Goal: Information Seeking & Learning: Learn about a topic

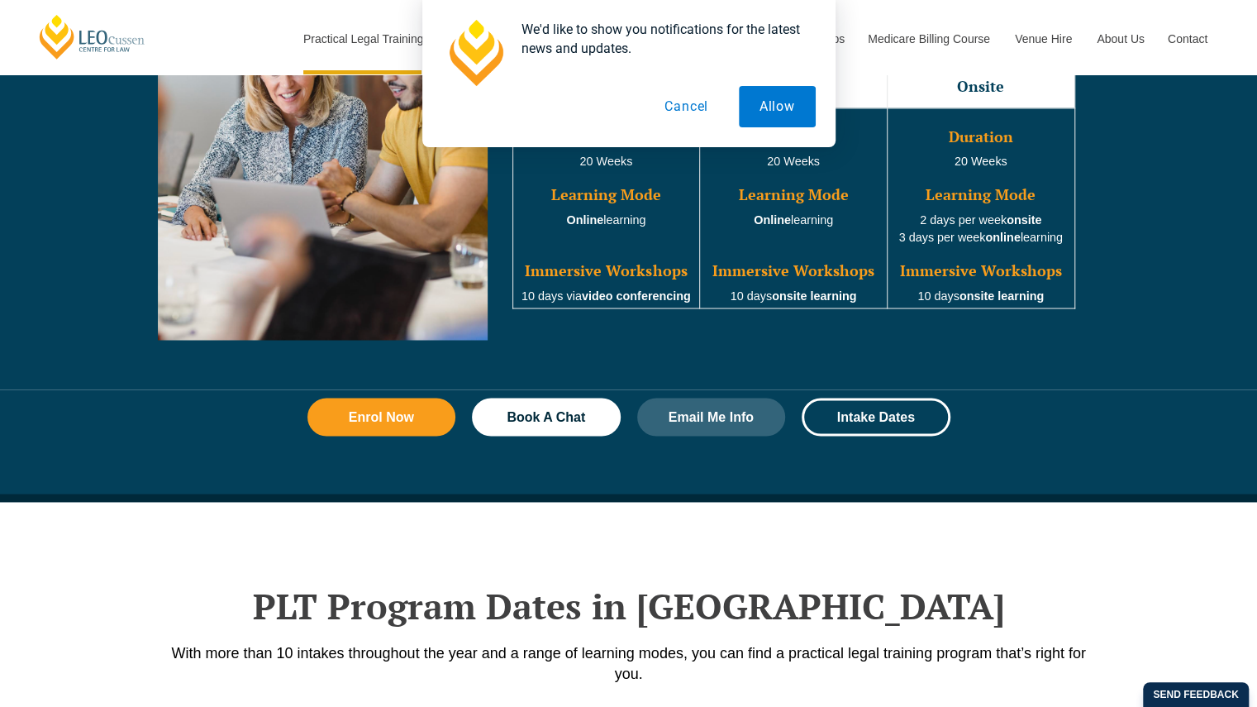
scroll to position [1650, 0]
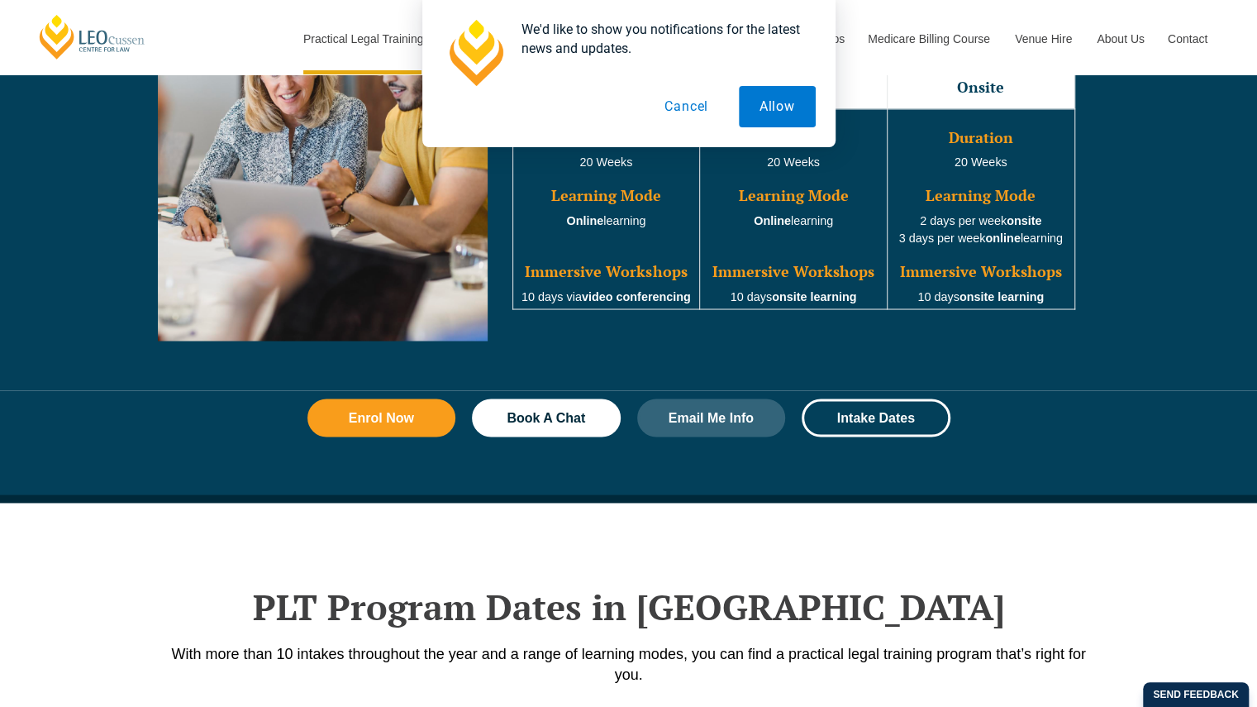
click at [678, 112] on button "Cancel" at bounding box center [686, 106] width 85 height 41
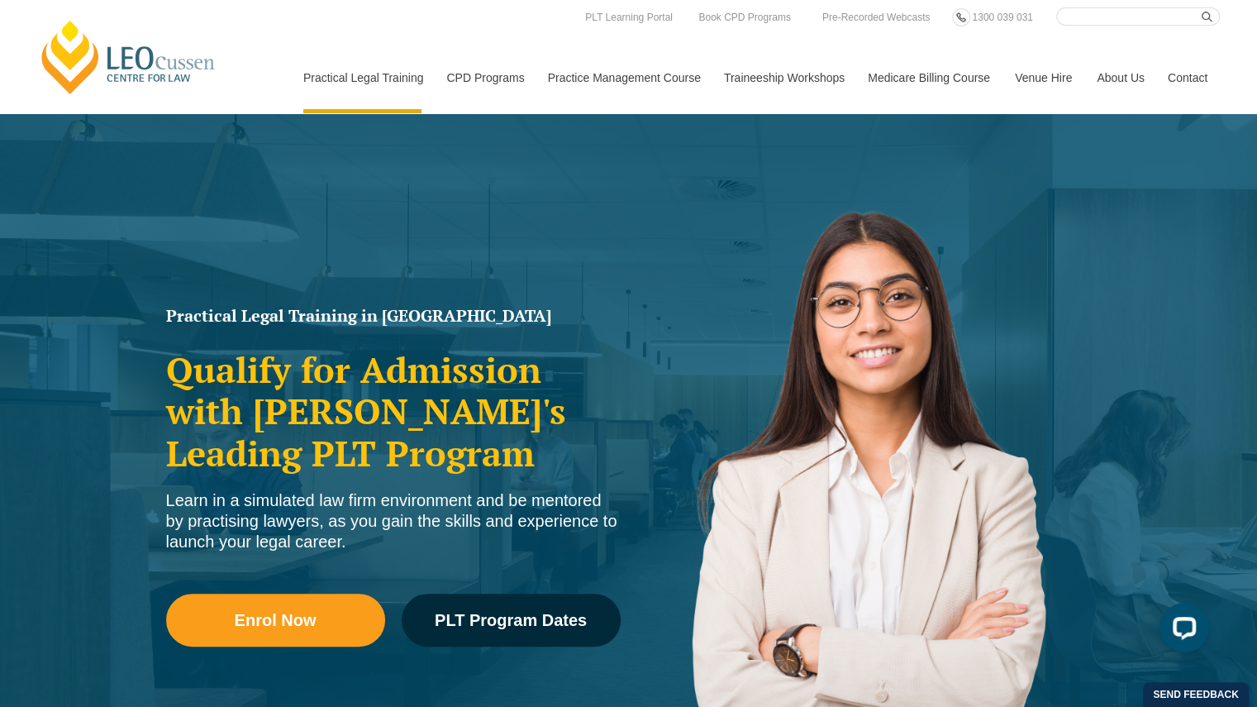
scroll to position [2, 0]
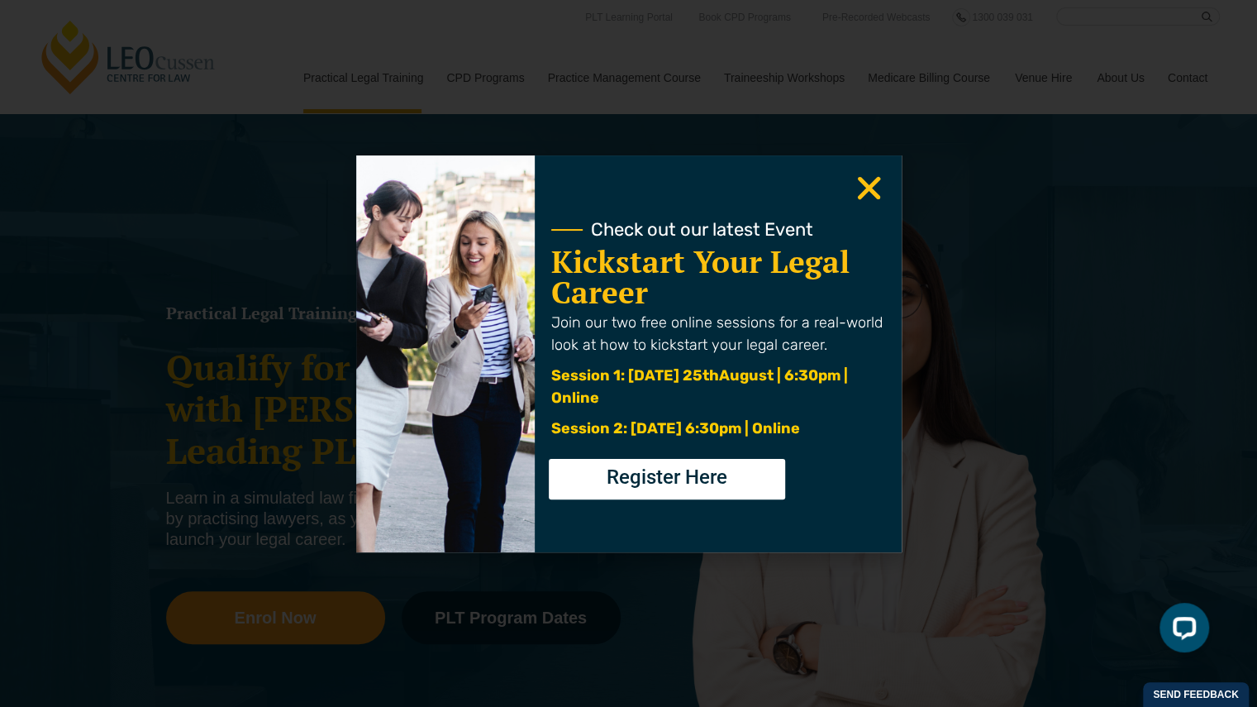
click at [876, 185] on icon "Close" at bounding box center [869, 188] width 32 height 32
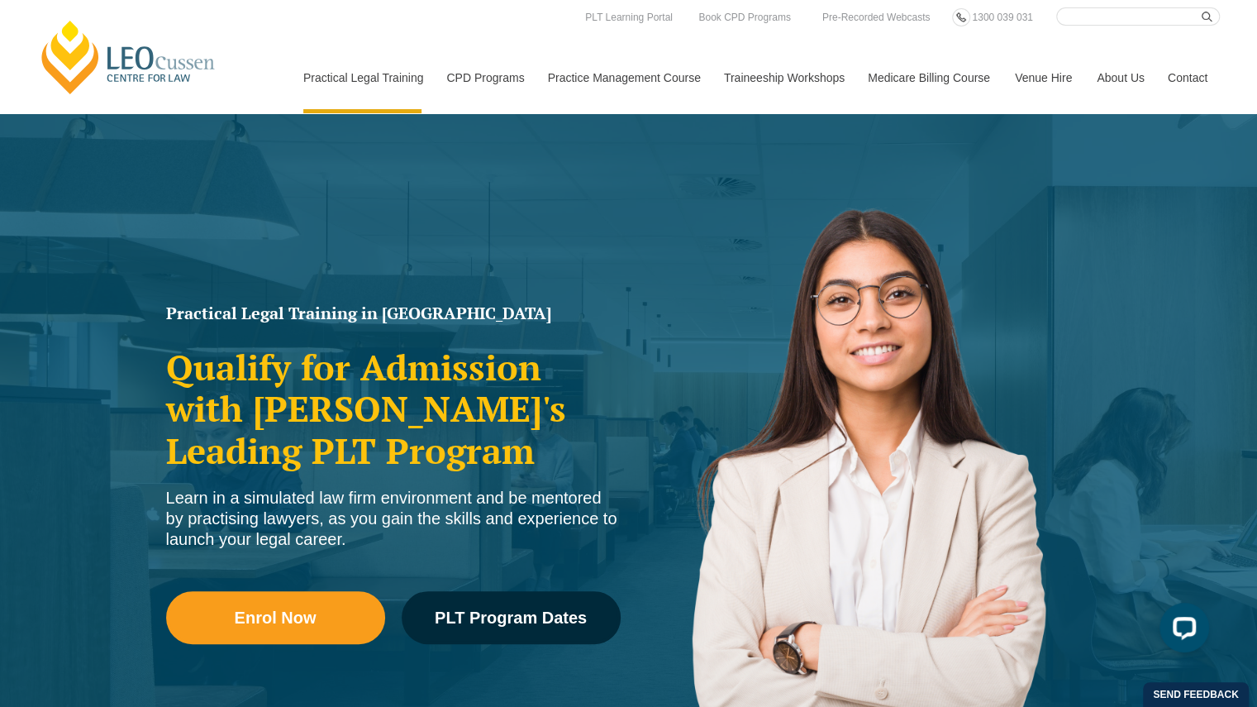
click at [873, 189] on img at bounding box center [864, 494] width 471 height 669
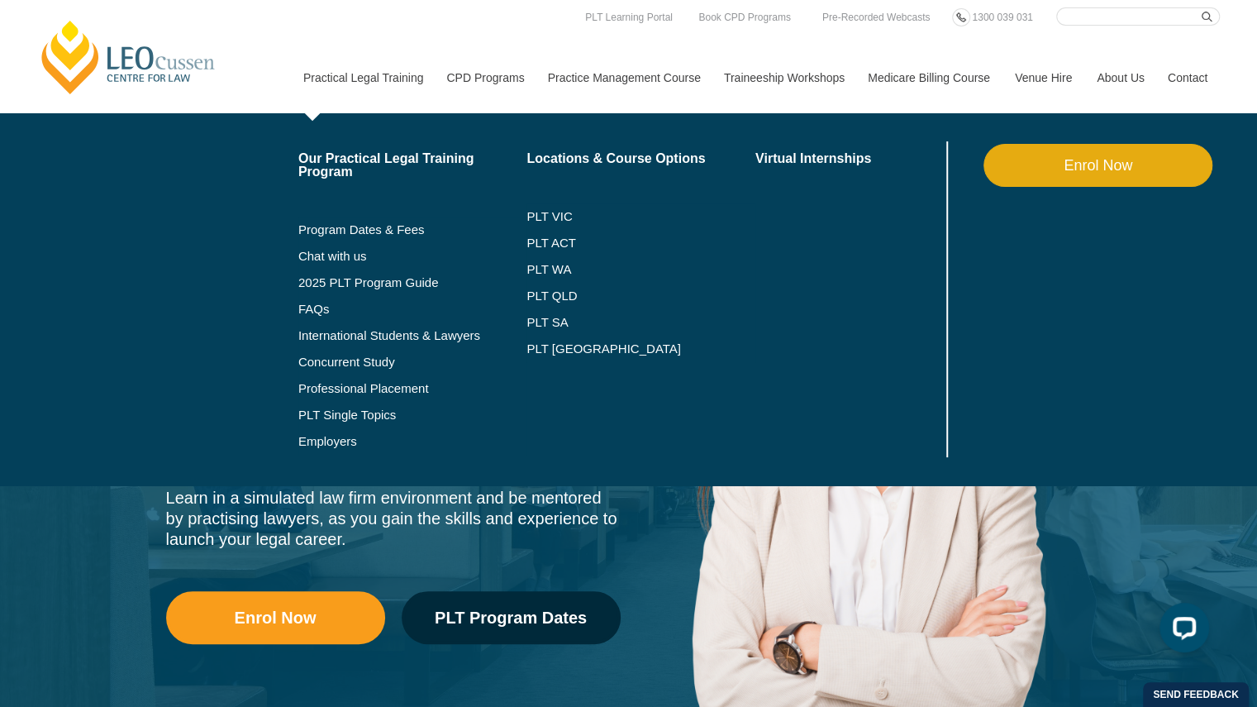
click at [347, 406] on li "PLT Single Topics" at bounding box center [412, 415] width 229 height 26
click at [347, 413] on link "PLT Single Topics" at bounding box center [412, 414] width 229 height 13
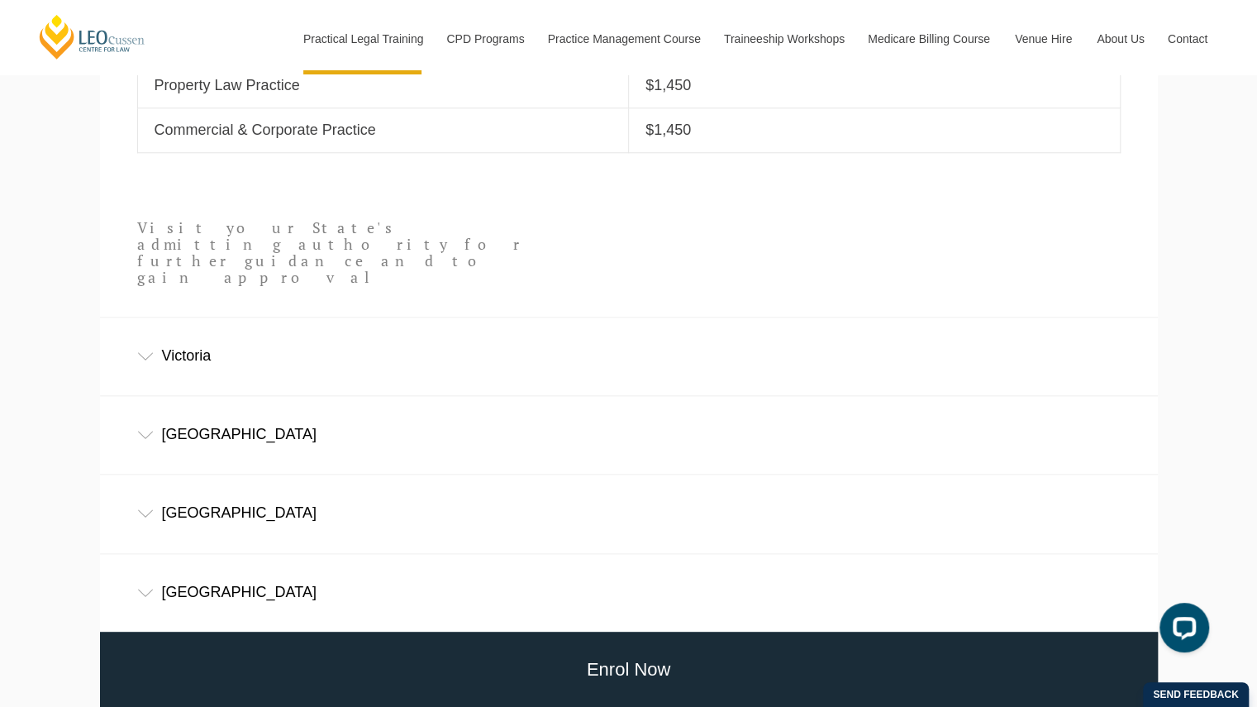
scroll to position [931, 0]
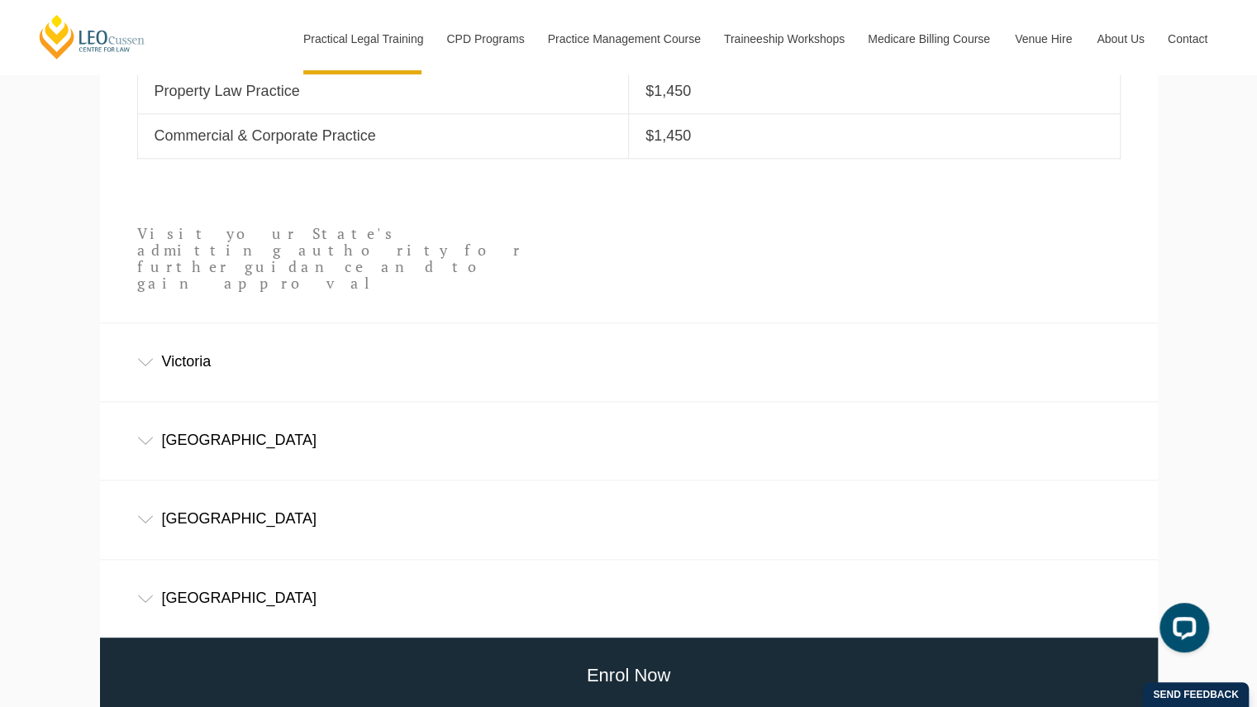
click at [179, 323] on div "Victoria" at bounding box center [629, 361] width 1058 height 77
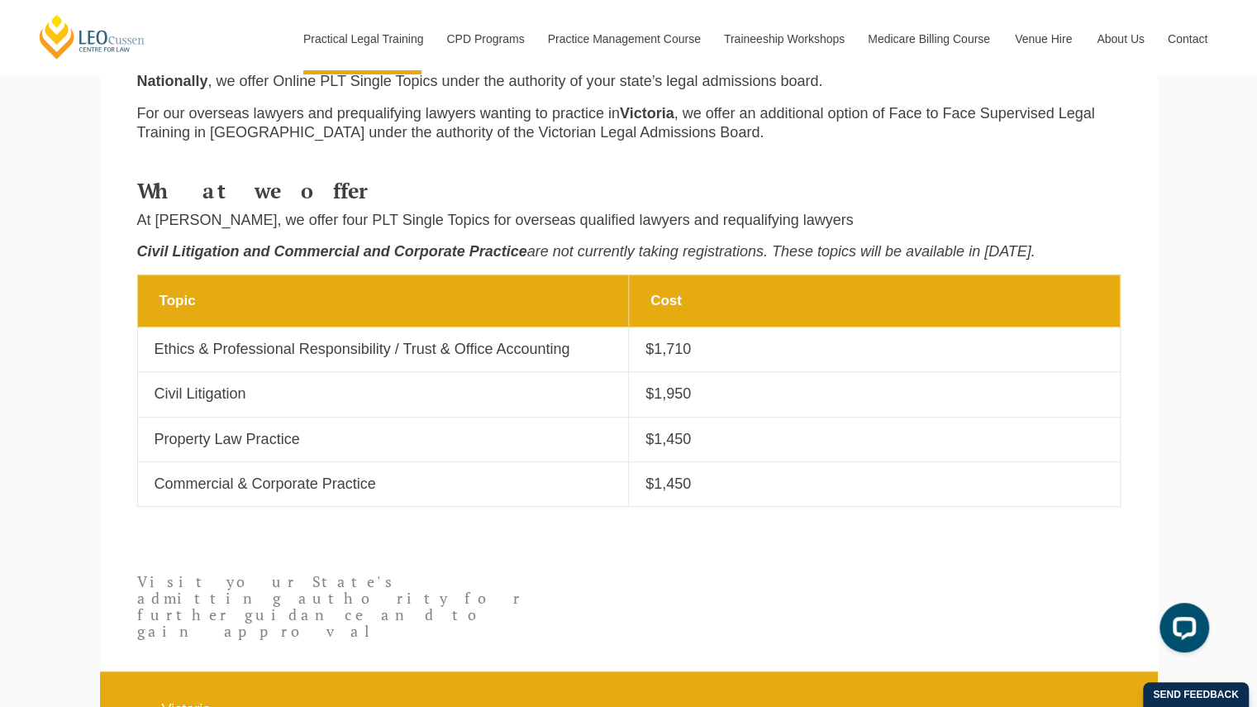
scroll to position [513, 0]
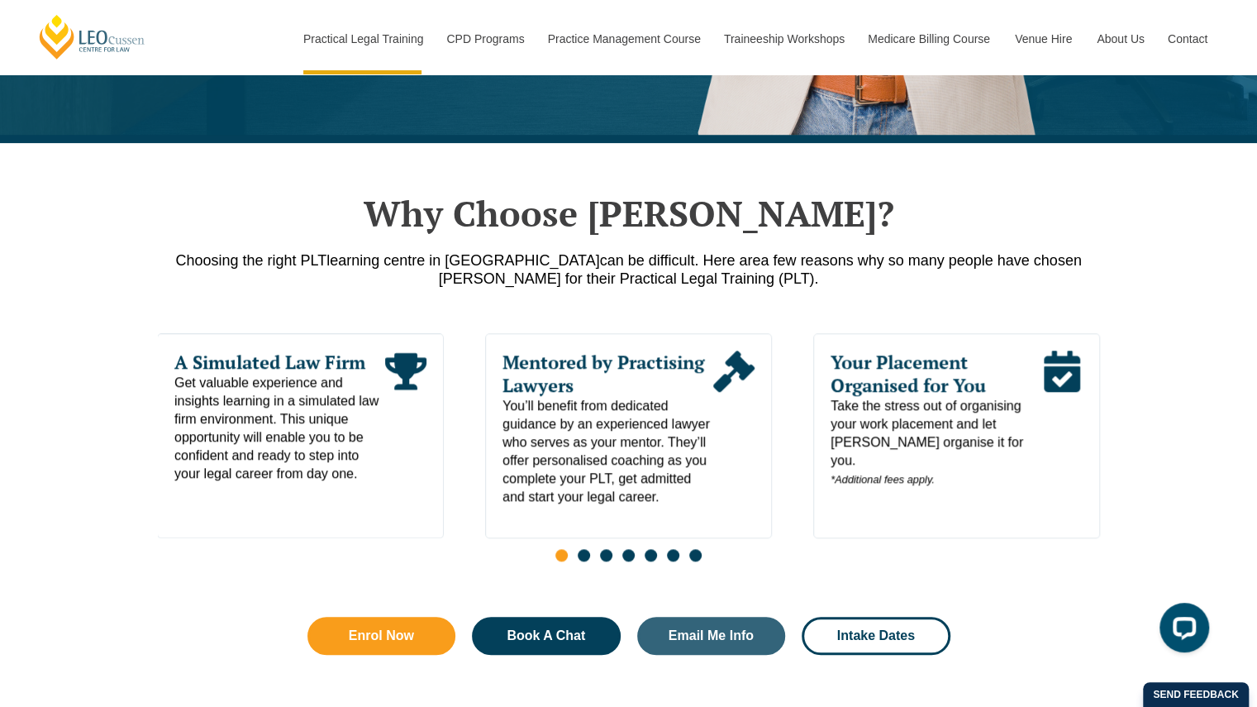
scroll to position [692, 0]
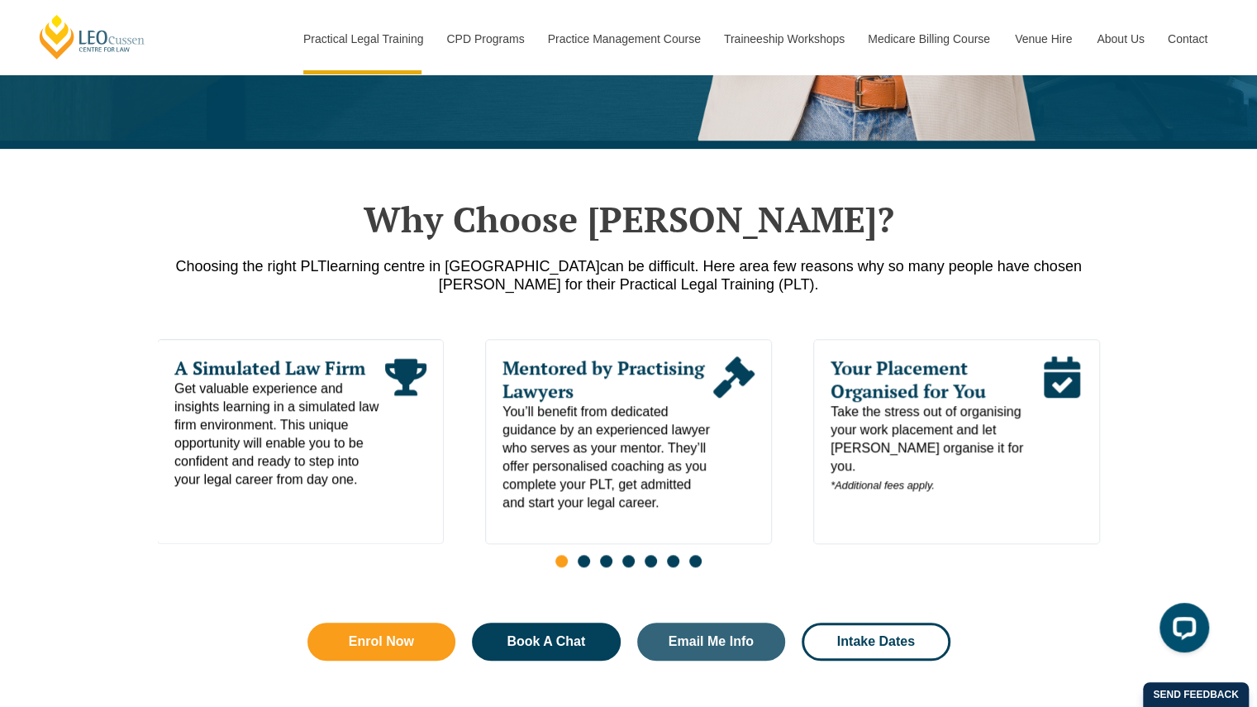
click at [580, 555] on span "Go to slide 2" at bounding box center [584, 561] width 12 height 12
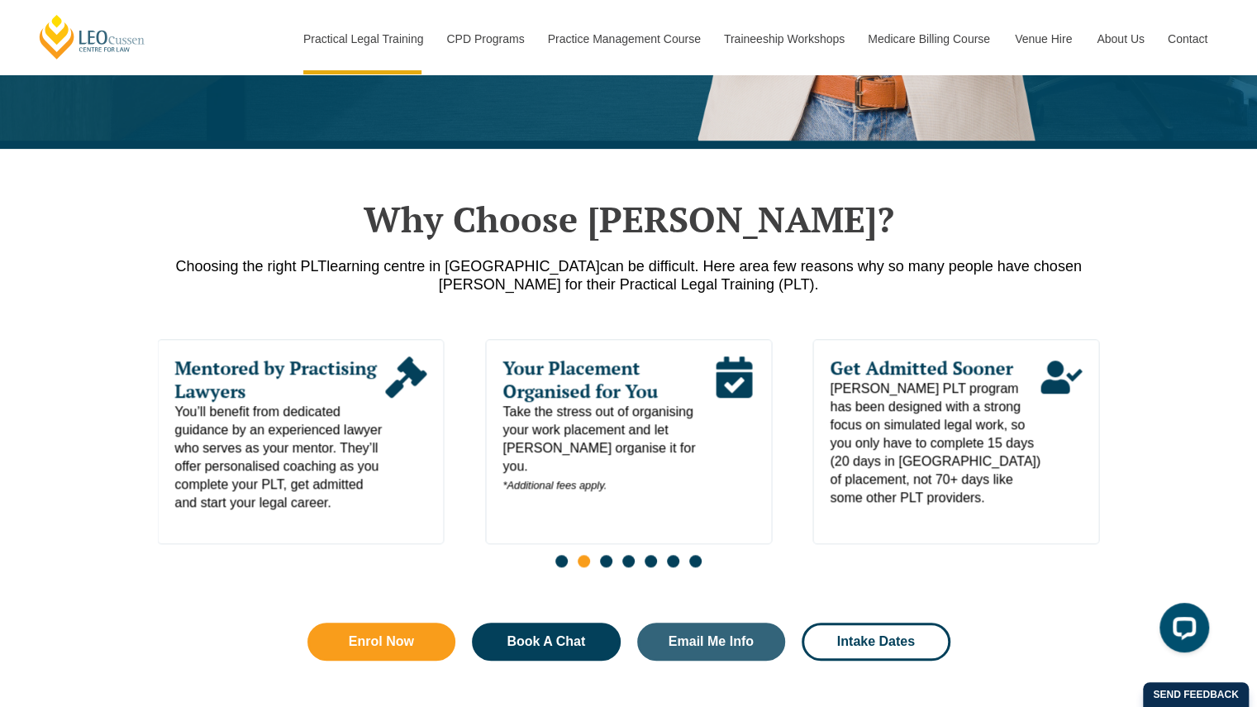
click at [602, 555] on span "Go to slide 3" at bounding box center [606, 561] width 12 height 12
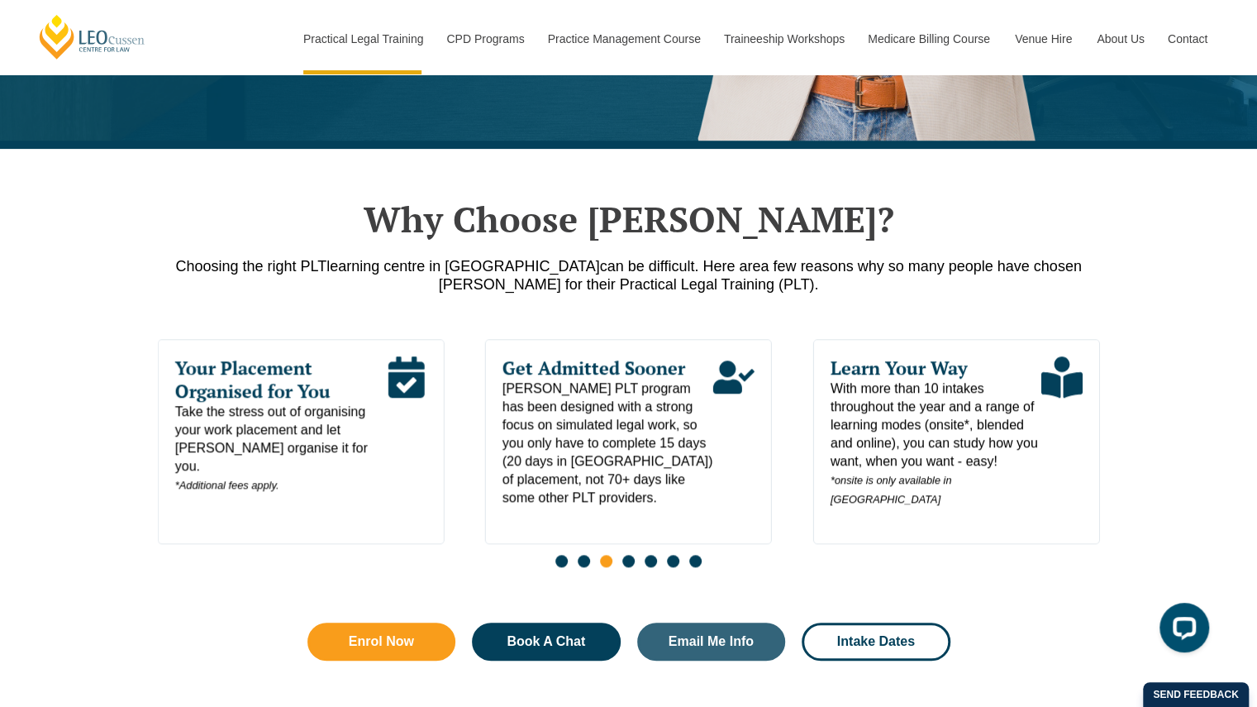
click at [628, 555] on span "Go to slide 4" at bounding box center [628, 561] width 12 height 12
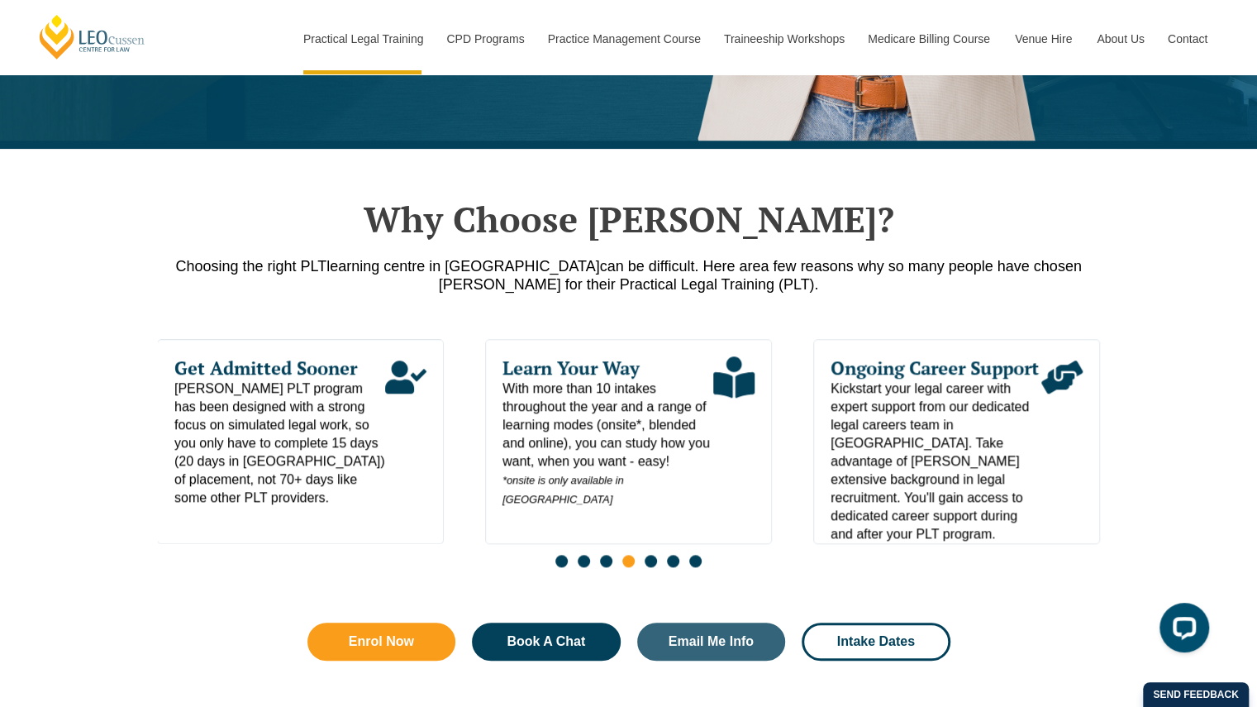
click at [648, 555] on span "Go to slide 5" at bounding box center [651, 561] width 12 height 12
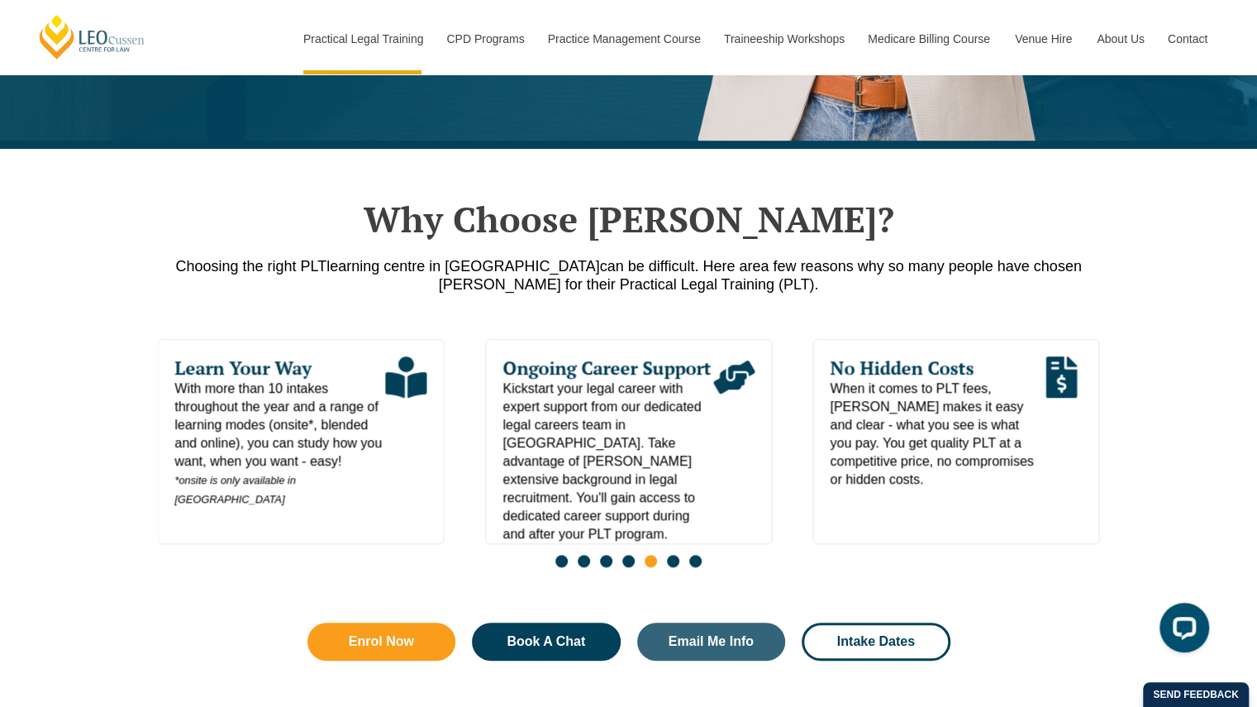
click at [674, 555] on span "Go to slide 6" at bounding box center [673, 561] width 12 height 12
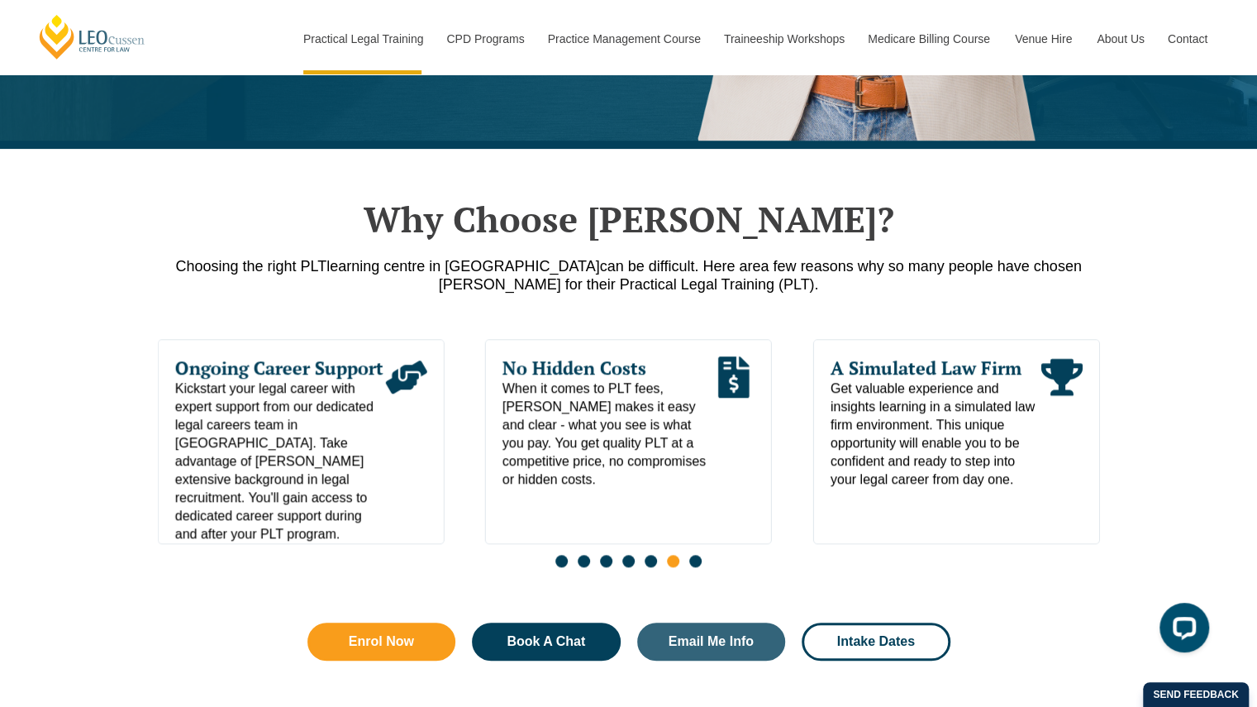
click at [698, 555] on span "Go to slide 7" at bounding box center [695, 561] width 12 height 12
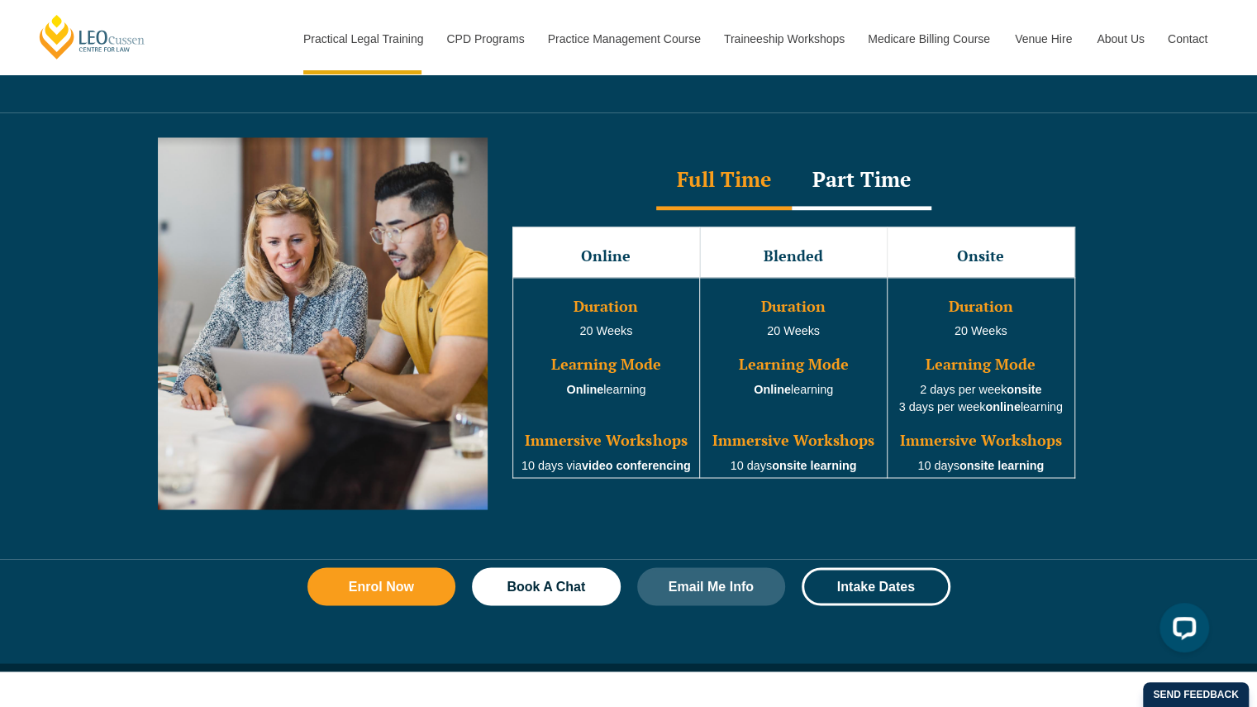
scroll to position [1480, 0]
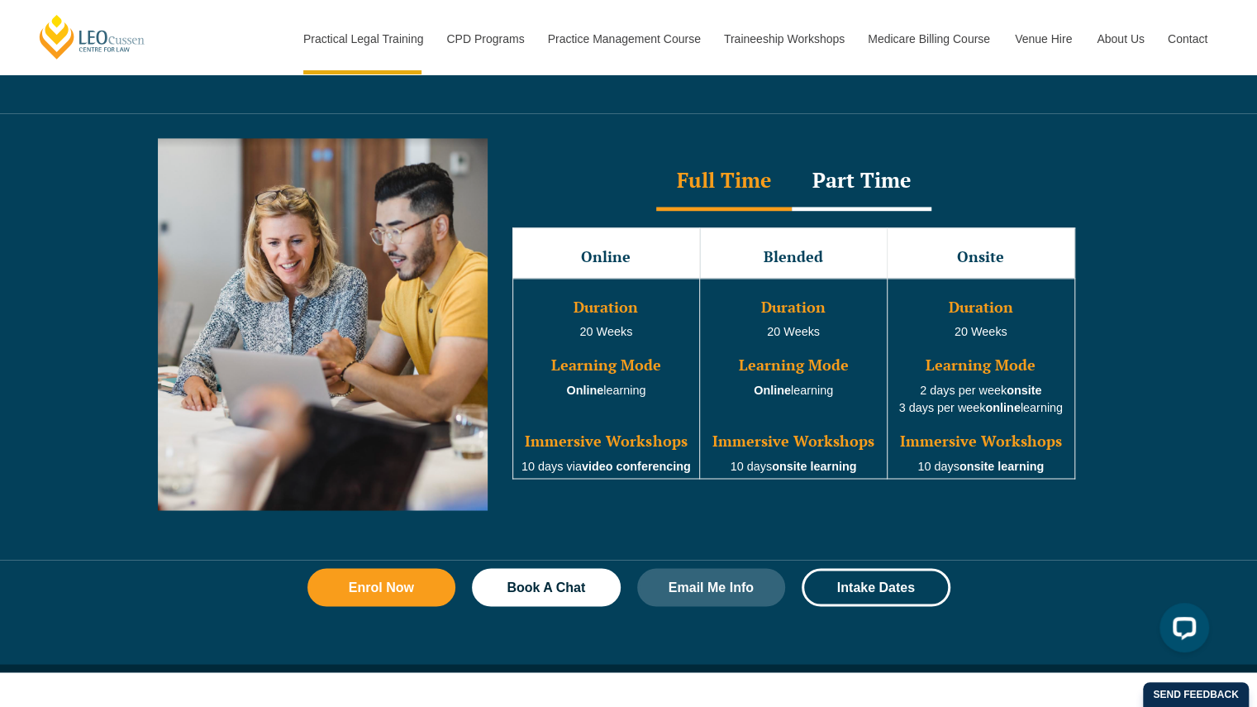
click at [833, 158] on div "Part Time" at bounding box center [862, 182] width 140 height 58
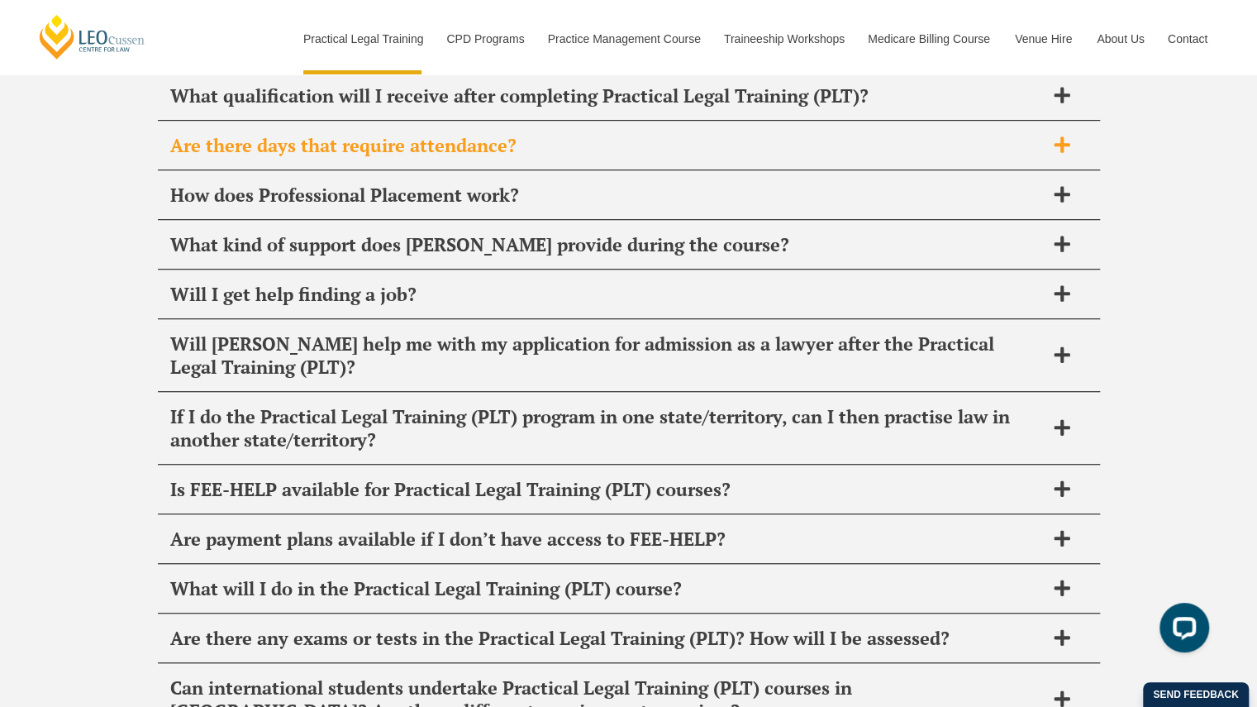
scroll to position [8172, 0]
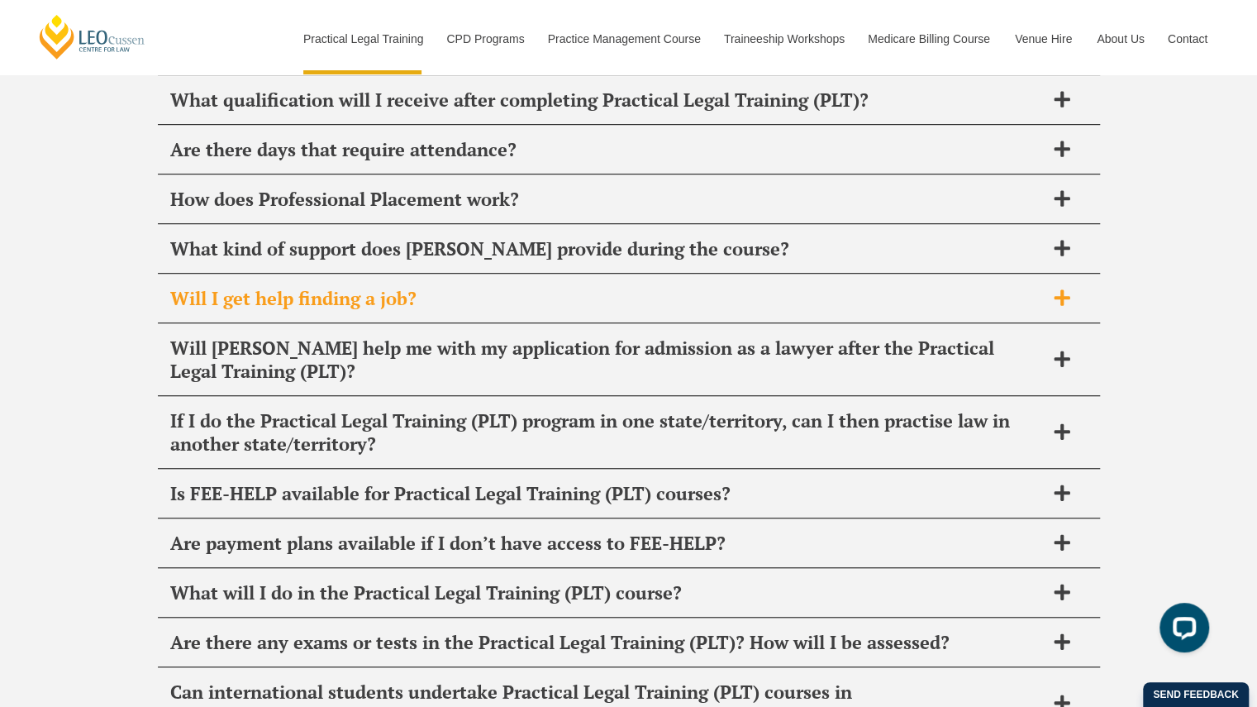
click at [476, 274] on div "Will I get help finding a job?" at bounding box center [629, 298] width 942 height 49
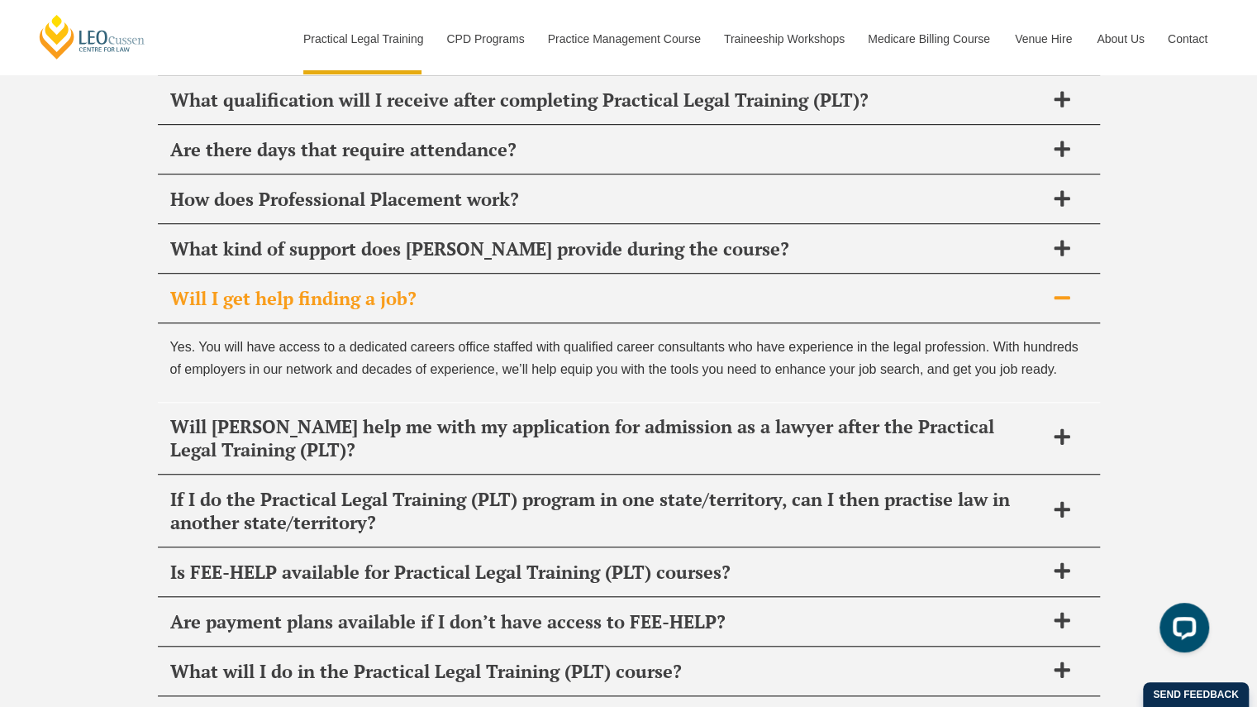
click at [487, 287] on span "Will I get help finding a job?" at bounding box center [607, 298] width 874 height 23
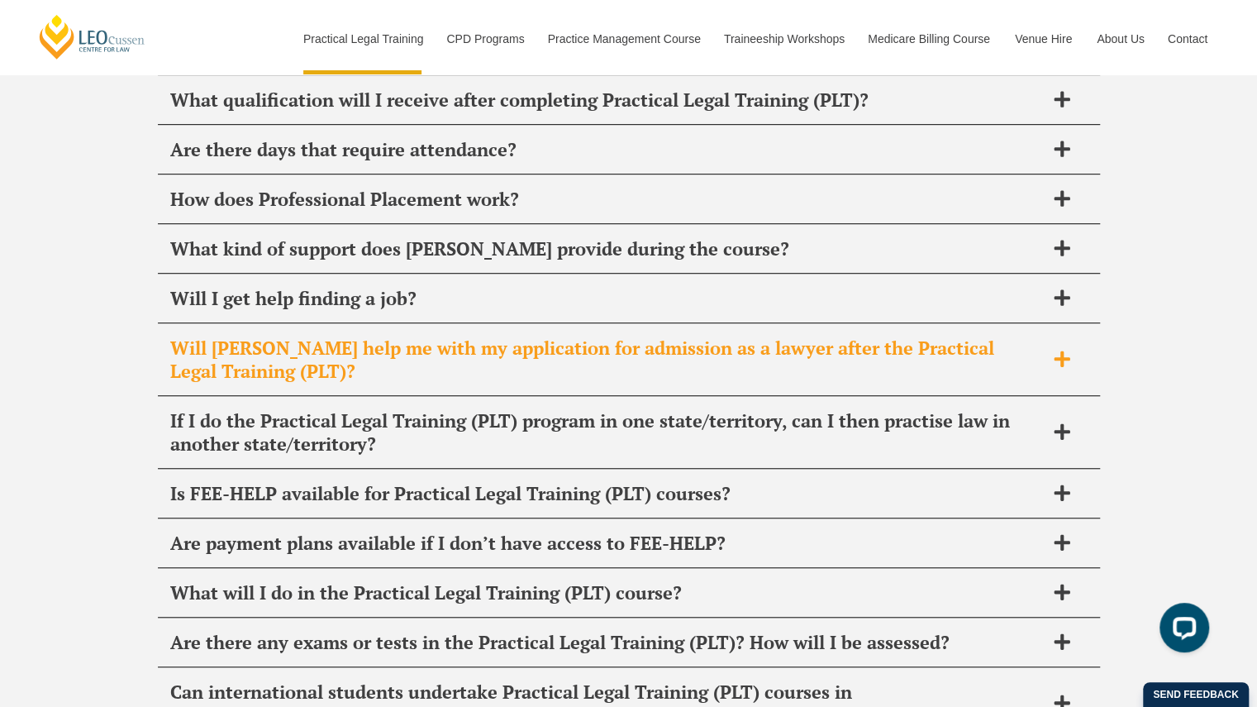
click at [474, 336] on span "Will Leo Cussen help me with my application for admission as a lawyer after the…" at bounding box center [607, 359] width 874 height 46
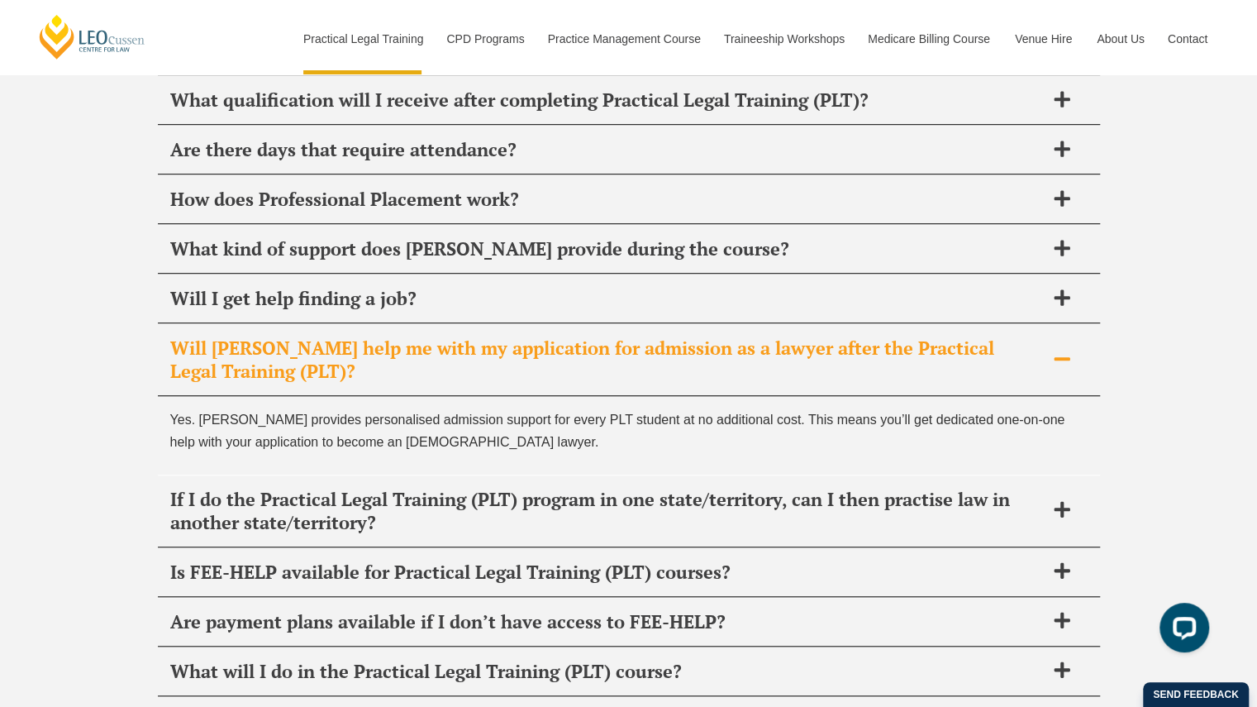
click at [474, 336] on span "Will Leo Cussen help me with my application for admission as a lawyer after the…" at bounding box center [607, 359] width 874 height 46
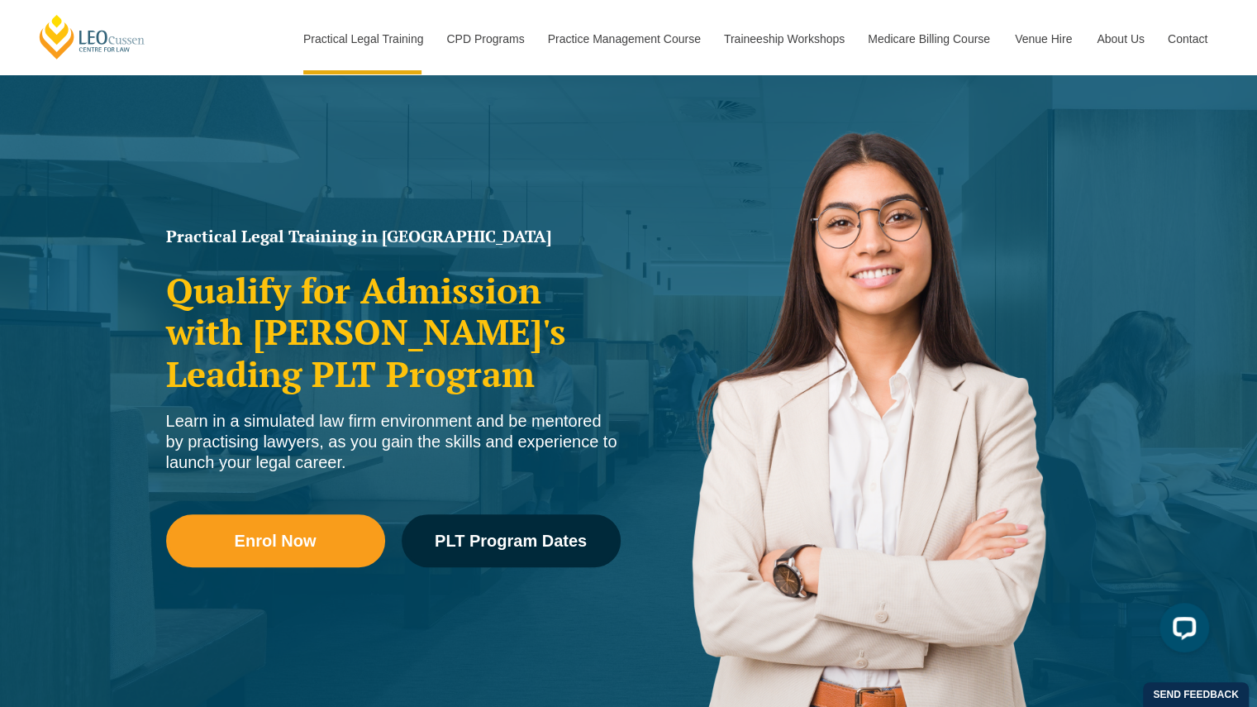
scroll to position [0, 0]
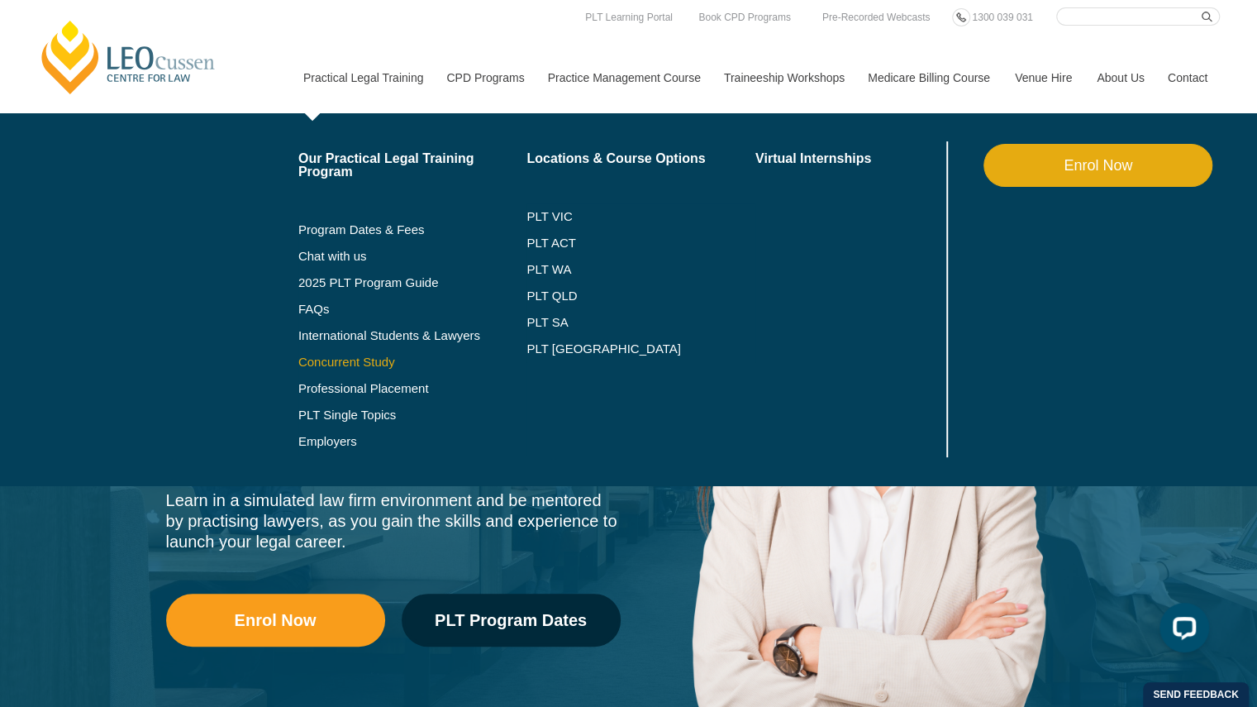
click at [368, 365] on link "Concurrent Study" at bounding box center [412, 361] width 229 height 13
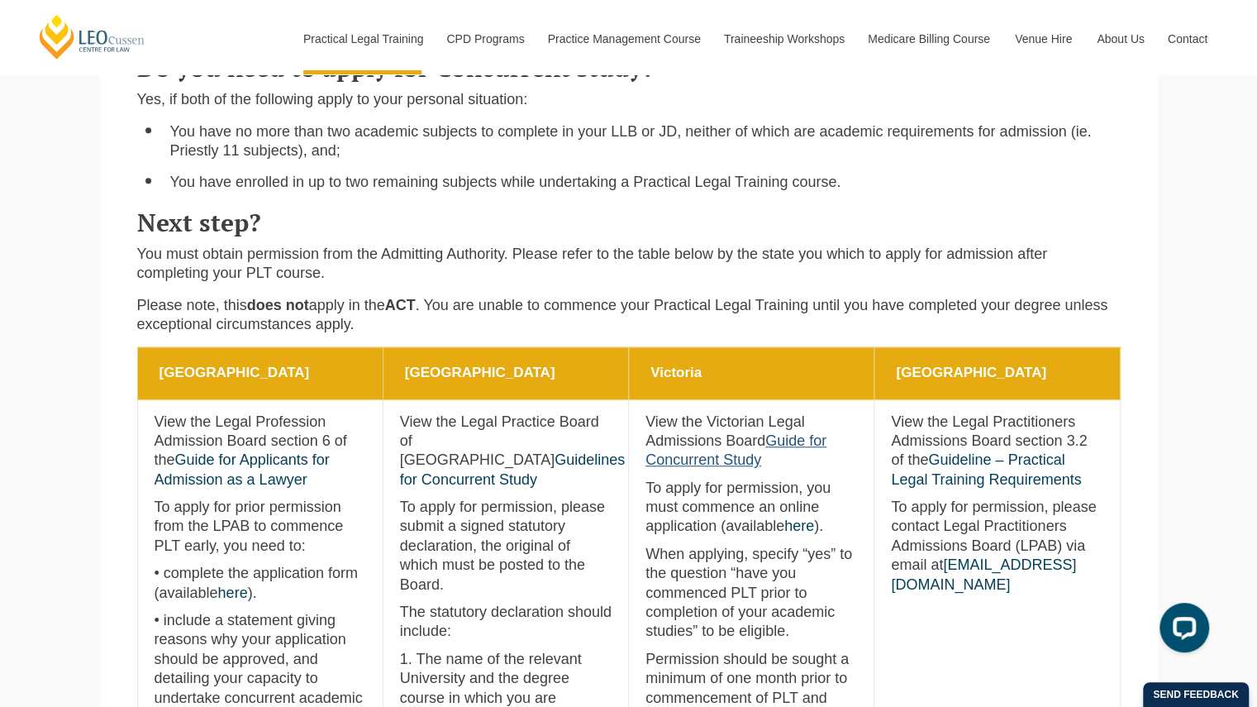
scroll to position [383, 0]
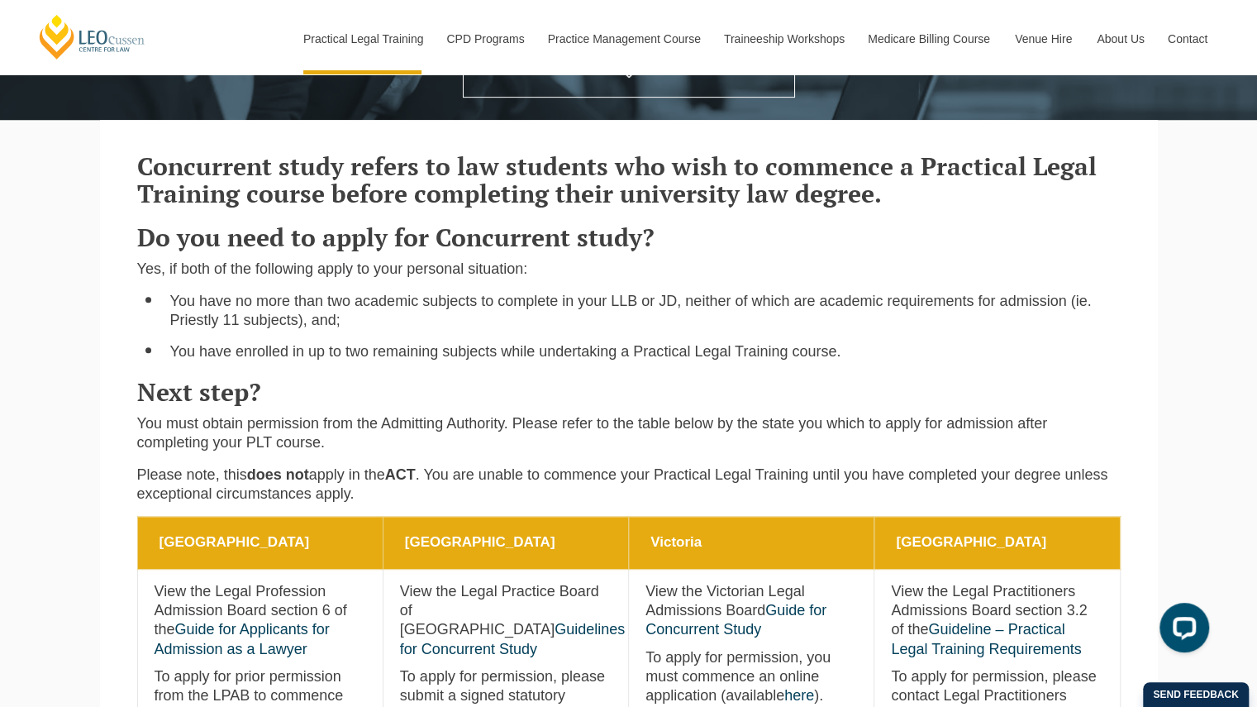
click at [622, 277] on p "Yes, if both of the following apply to your personal situation:" at bounding box center [629, 269] width 984 height 19
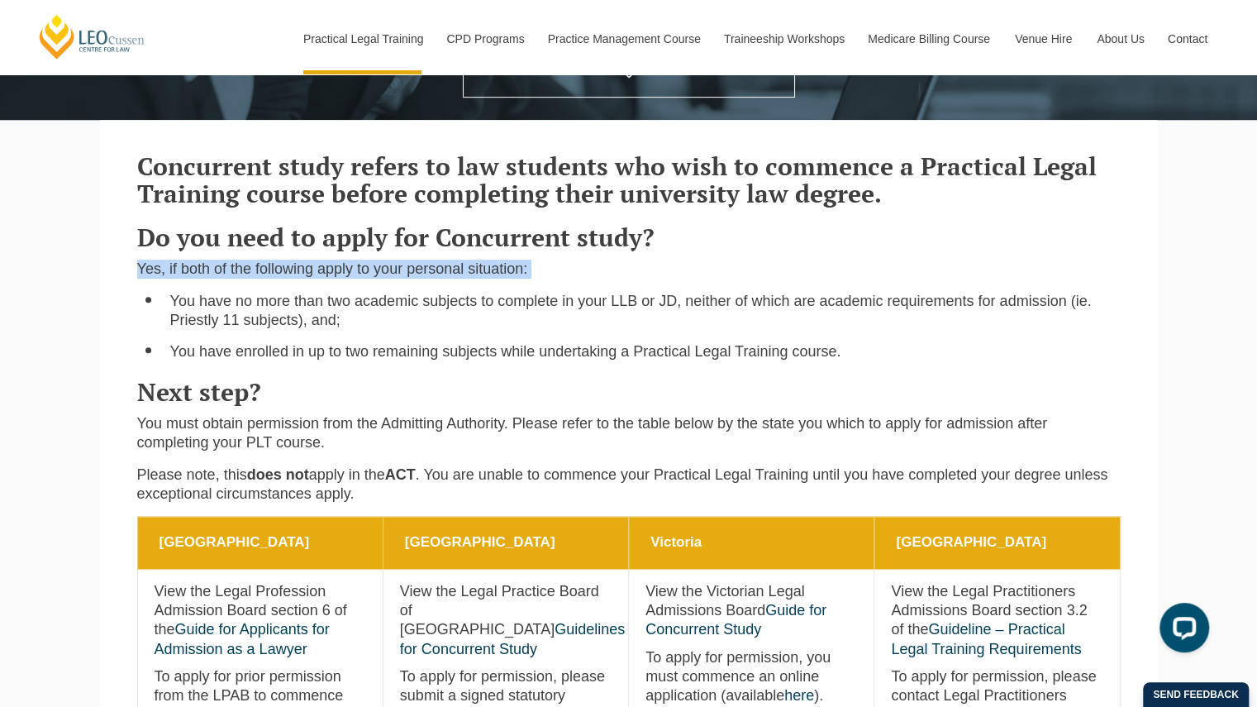
click at [622, 277] on p "Yes, if both of the following apply to your personal situation:" at bounding box center [629, 269] width 984 height 19
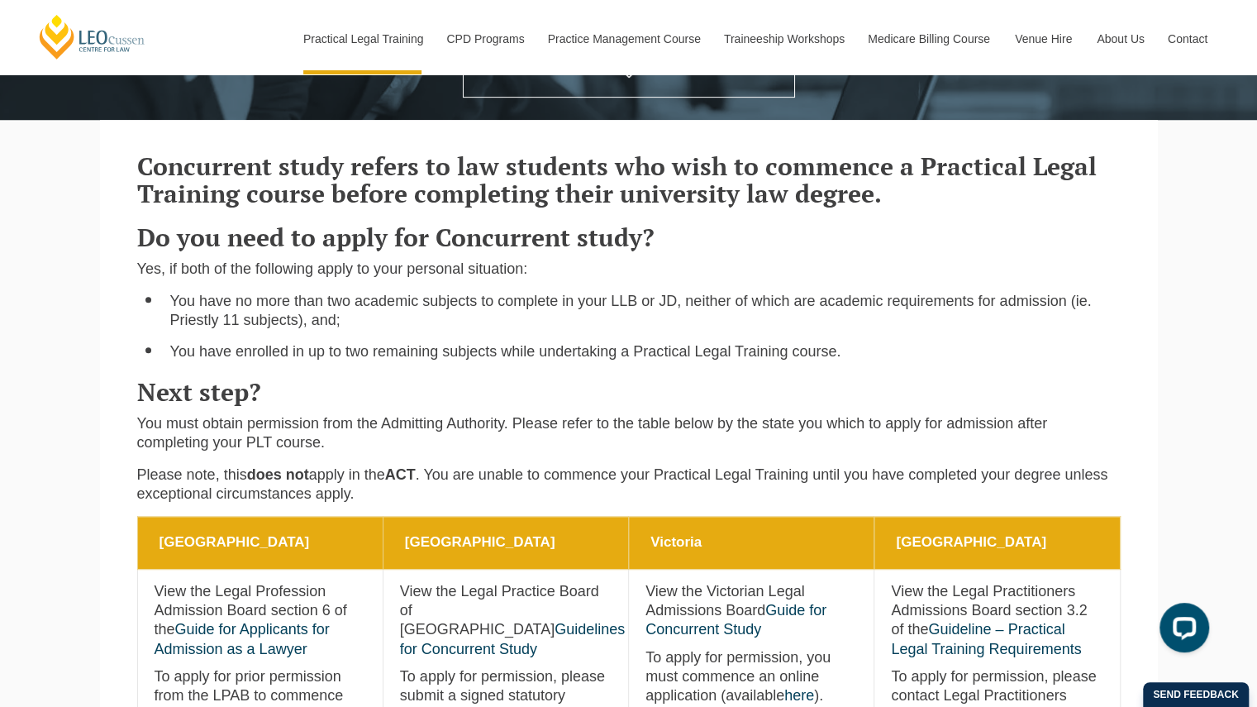
click at [613, 292] on div "Concurrent study refers to law students who wish to commence a Practical Legal …" at bounding box center [629, 325] width 1008 height 379
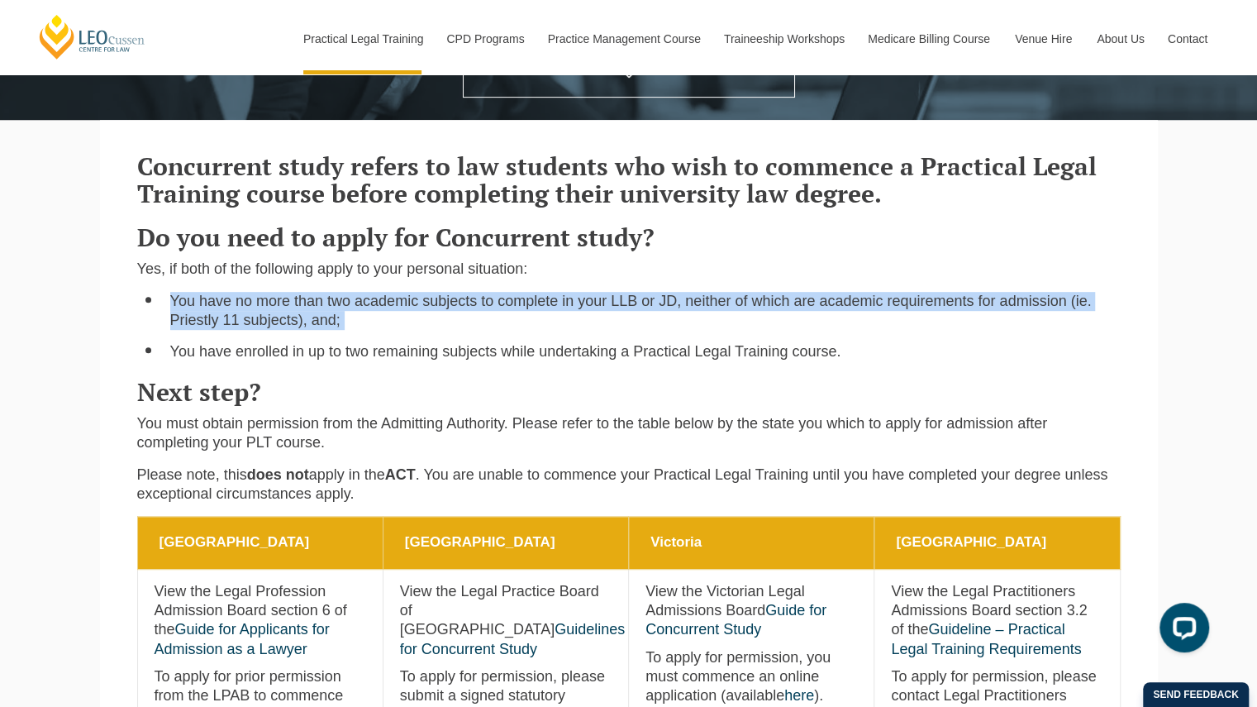
click at [613, 292] on div "Concurrent study refers to law students who wish to commence a Practical Legal …" at bounding box center [629, 325] width 1008 height 379
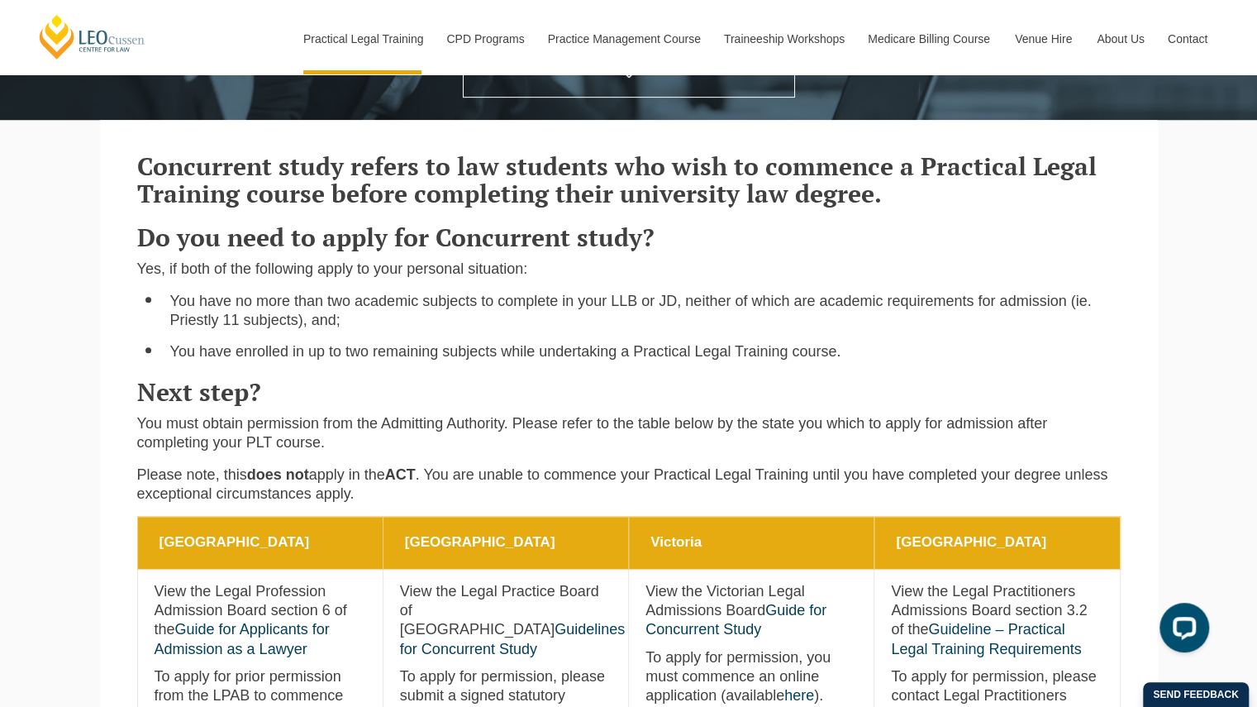
click at [592, 354] on li "You have enrolled in up to two remaining subjects while undertaking a Practical…" at bounding box center [645, 351] width 950 height 19
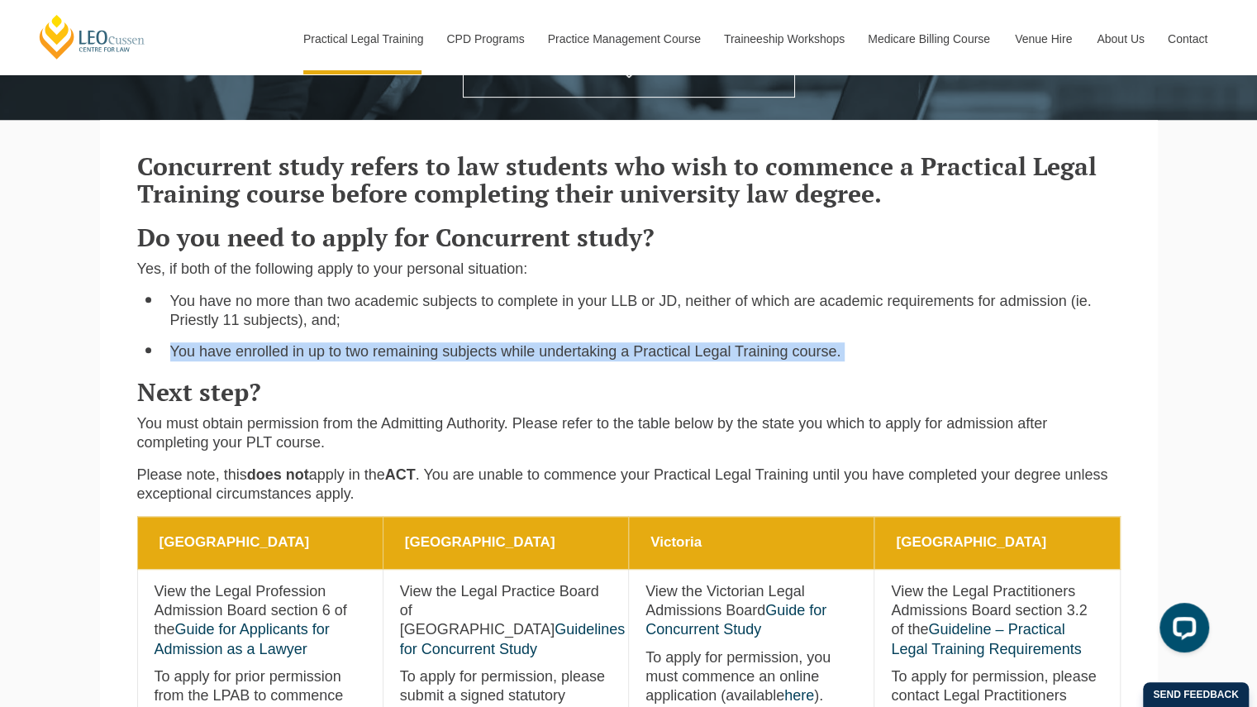
click at [592, 354] on li "You have enrolled in up to two remaining subjects while undertaking a Practical…" at bounding box center [645, 351] width 950 height 19
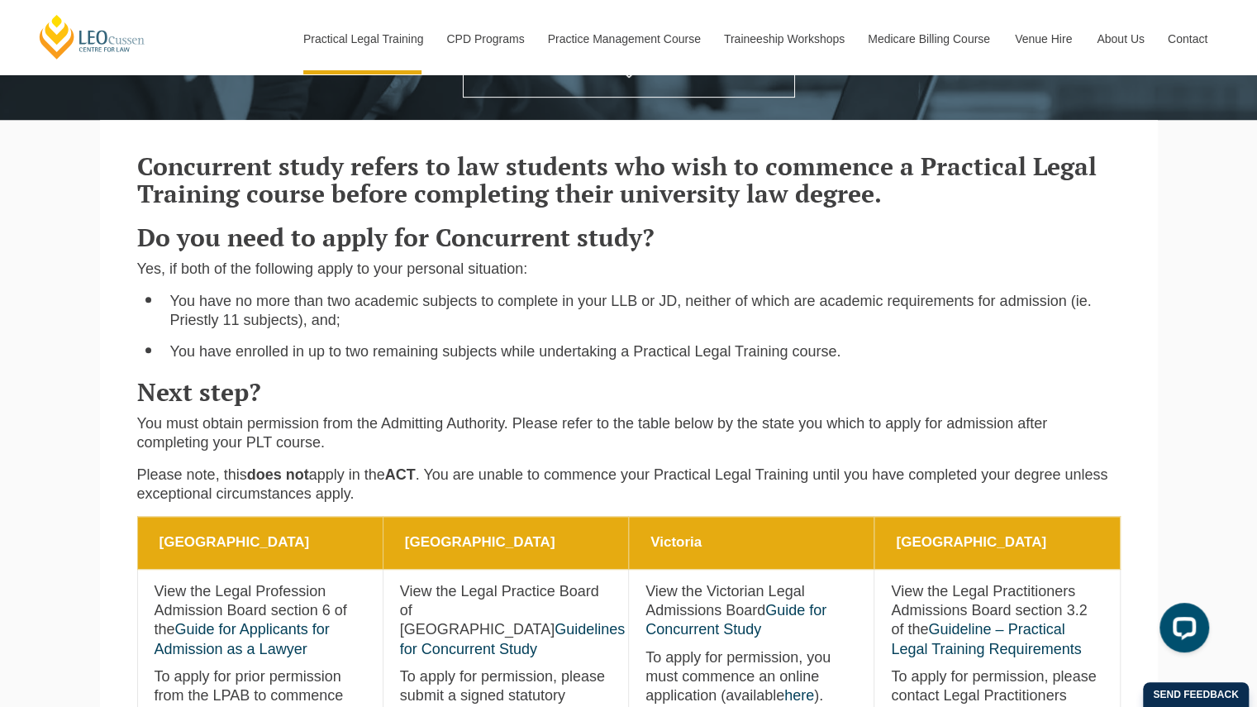
click at [532, 328] on li "You have no more than two academic subjects to complete in your LLB or JD, neit…" at bounding box center [645, 311] width 950 height 39
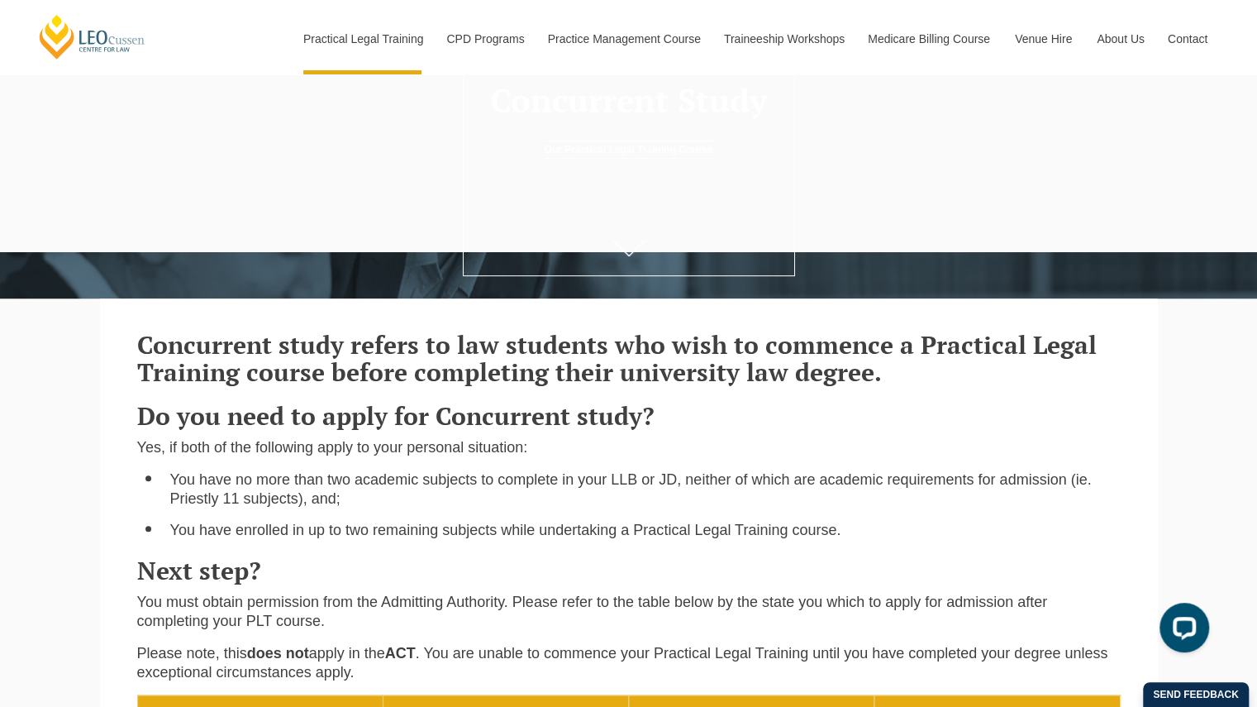
scroll to position [0, 0]
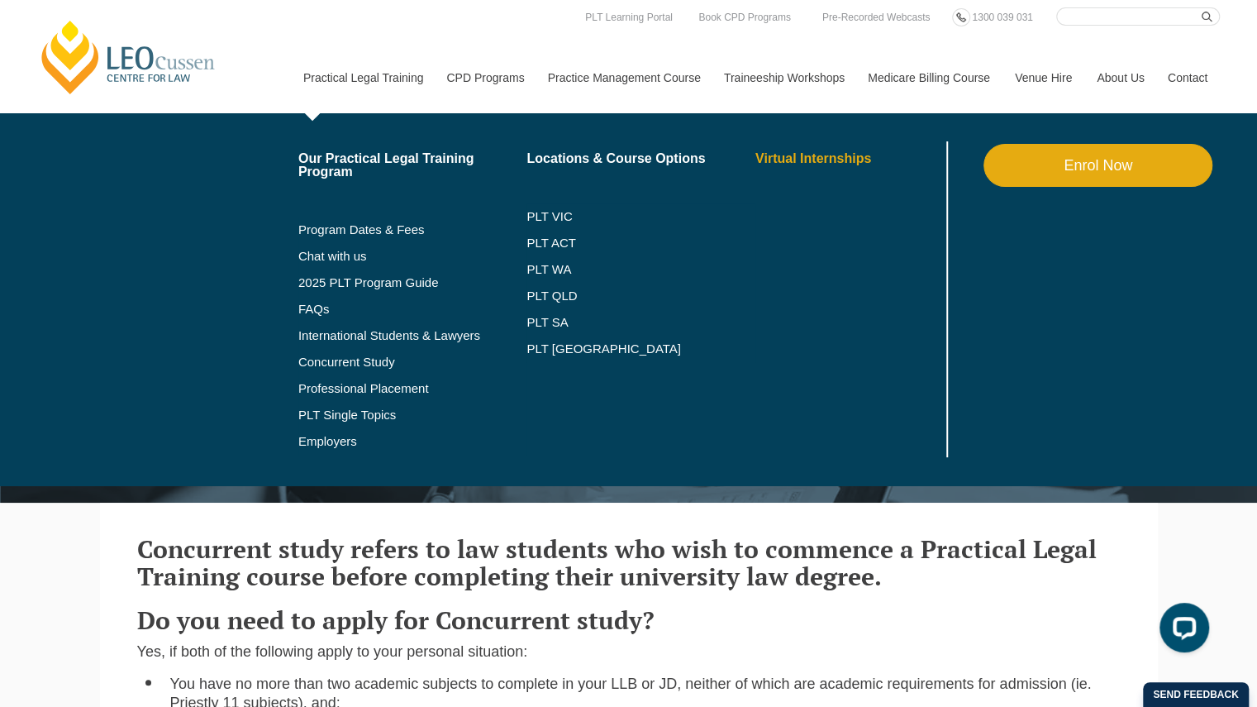
click at [790, 153] on link "Virtual Internships" at bounding box center [849, 158] width 188 height 13
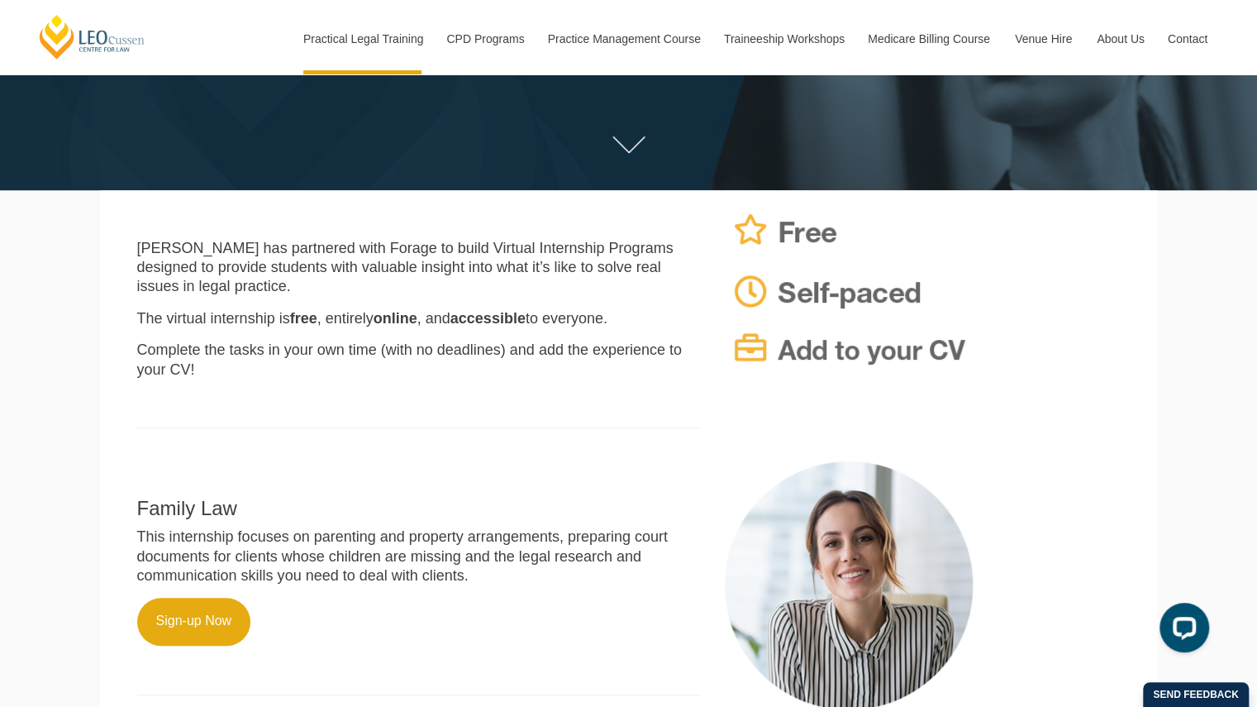
scroll to position [312, 0]
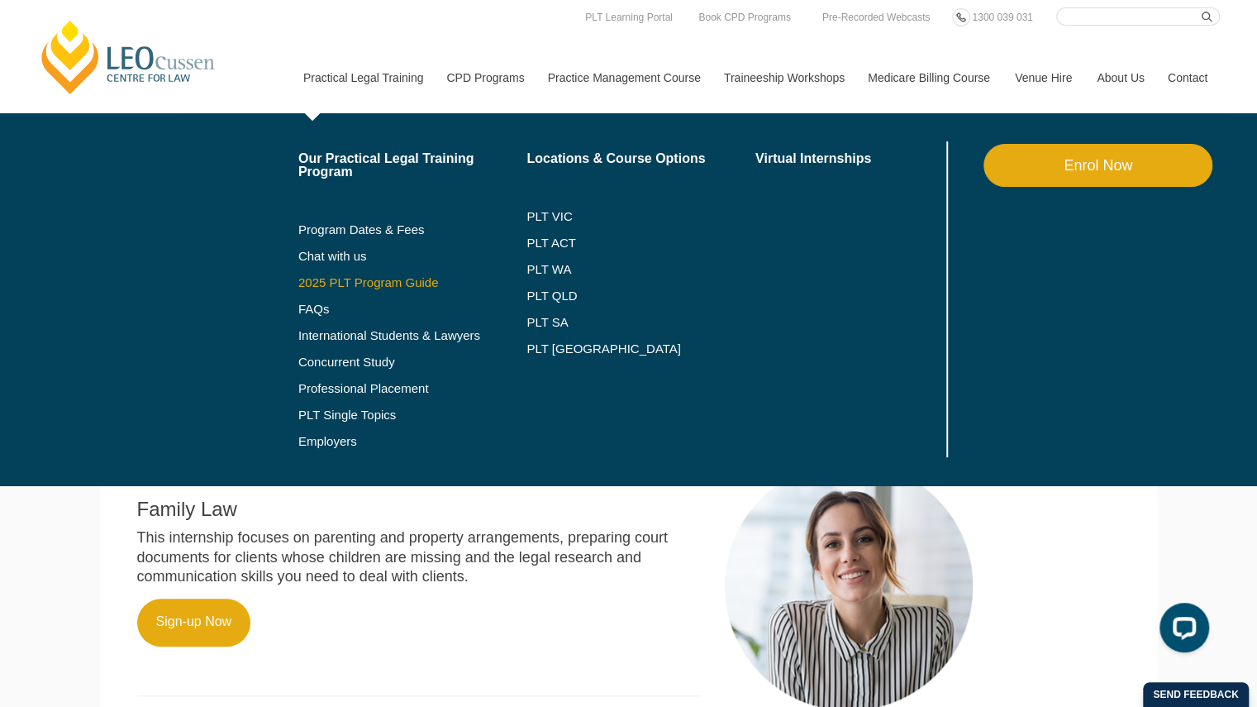
click at [352, 288] on link "2025 PLT Program Guide" at bounding box center [392, 282] width 188 height 13
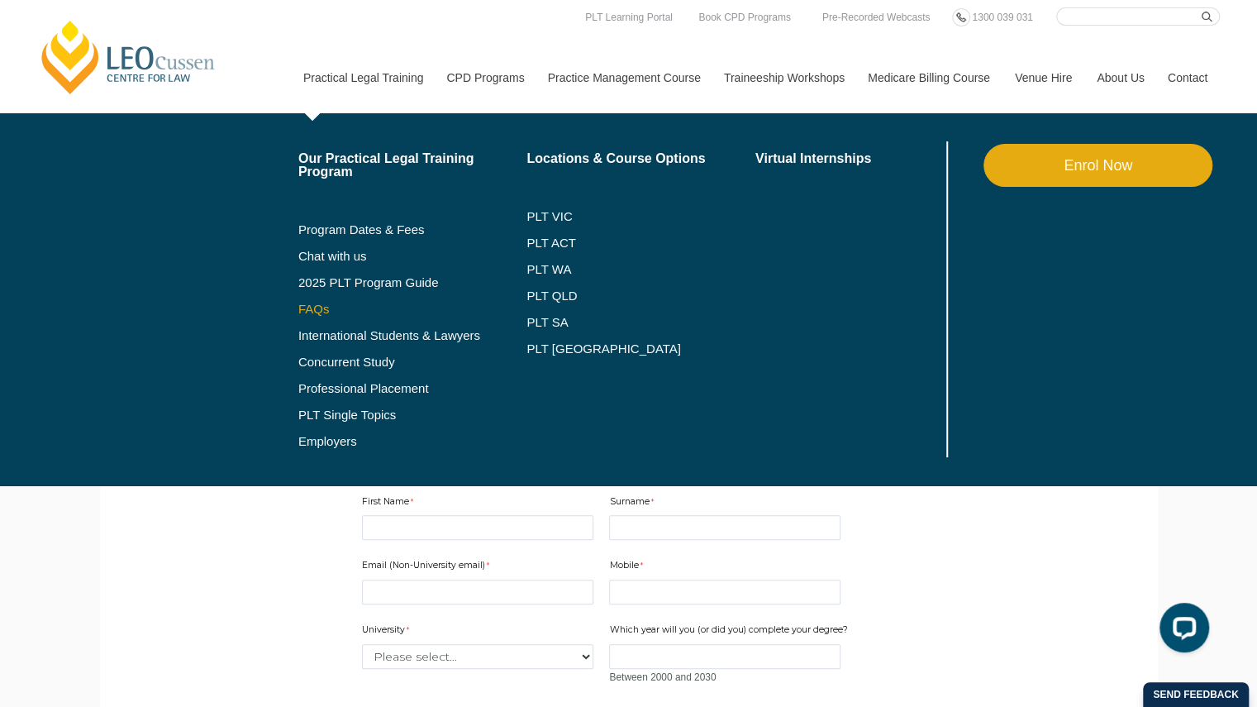
click at [311, 313] on link "FAQs" at bounding box center [412, 309] width 229 height 13
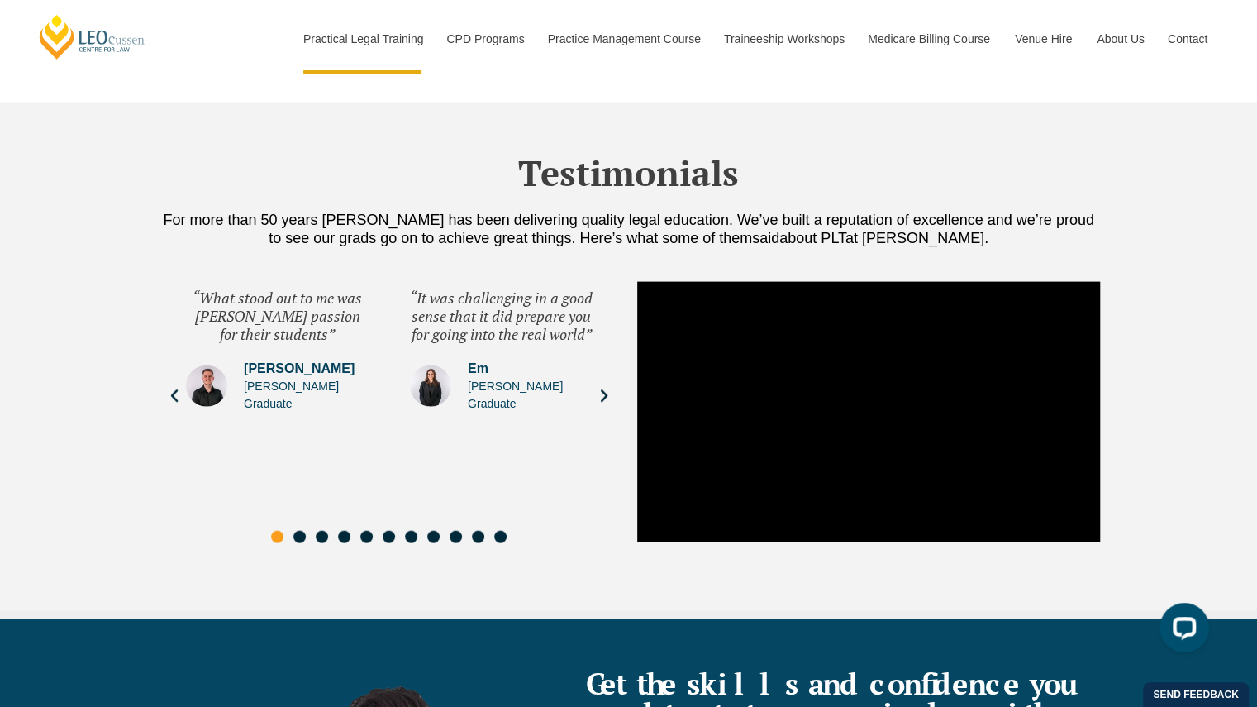
scroll to position [5783, 0]
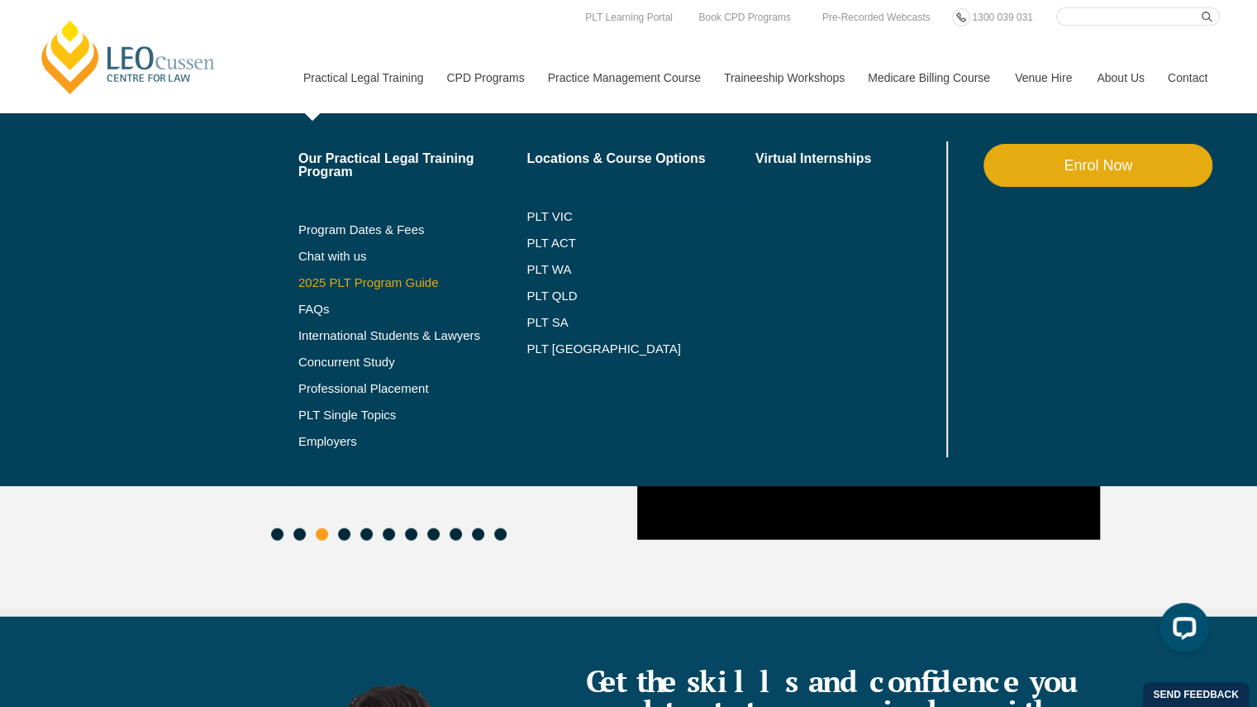
click at [397, 285] on link "2025 PLT Program Guide" at bounding box center [392, 282] width 188 height 13
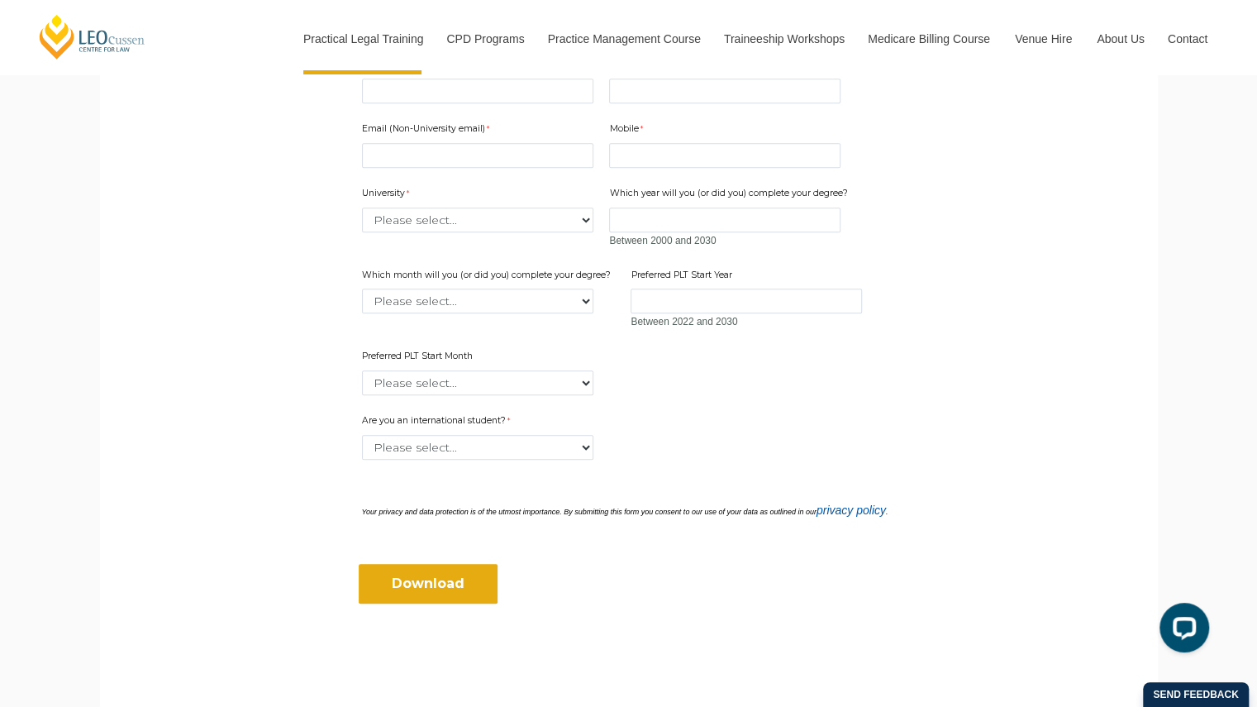
scroll to position [569, 0]
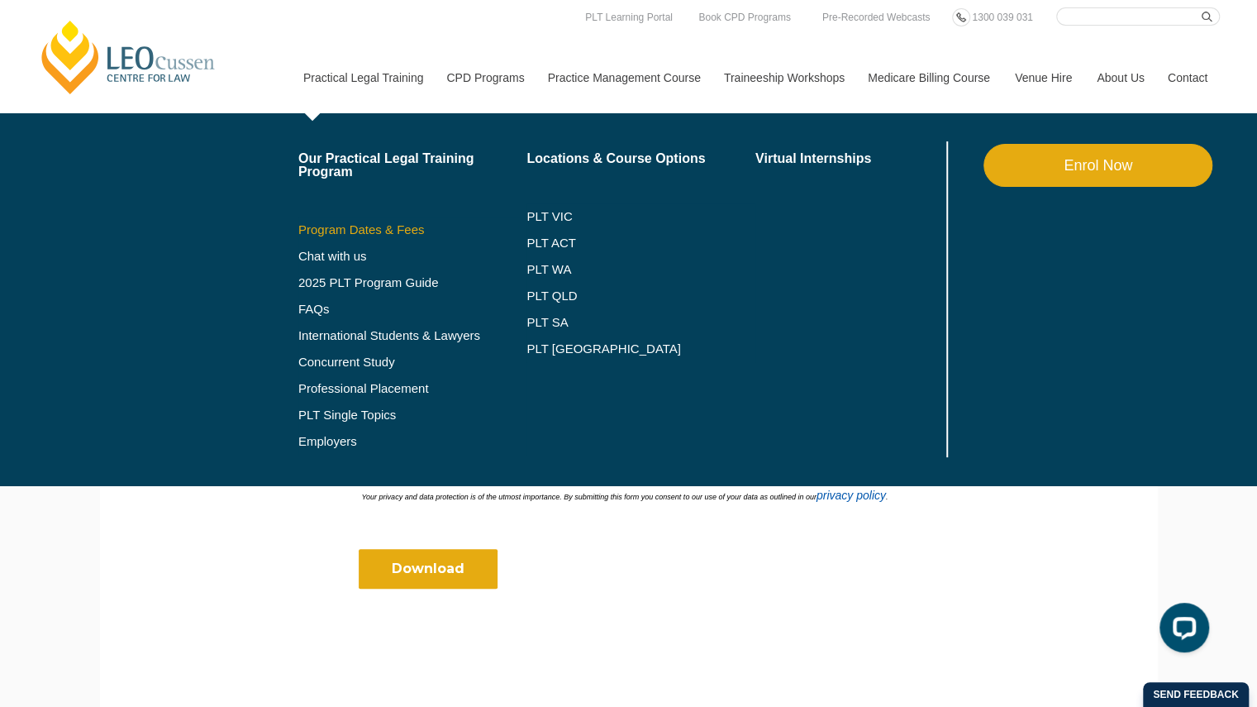
click at [337, 234] on link "Program Dates & Fees" at bounding box center [412, 229] width 229 height 13
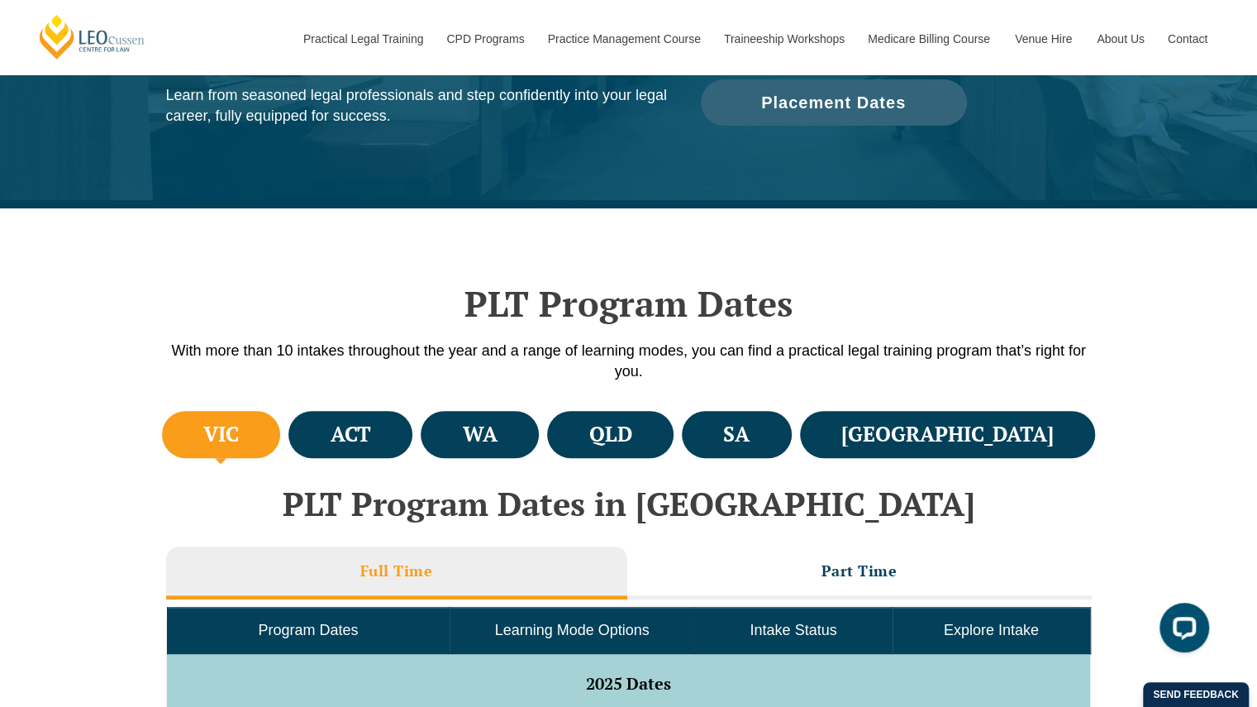
scroll to position [283, 0]
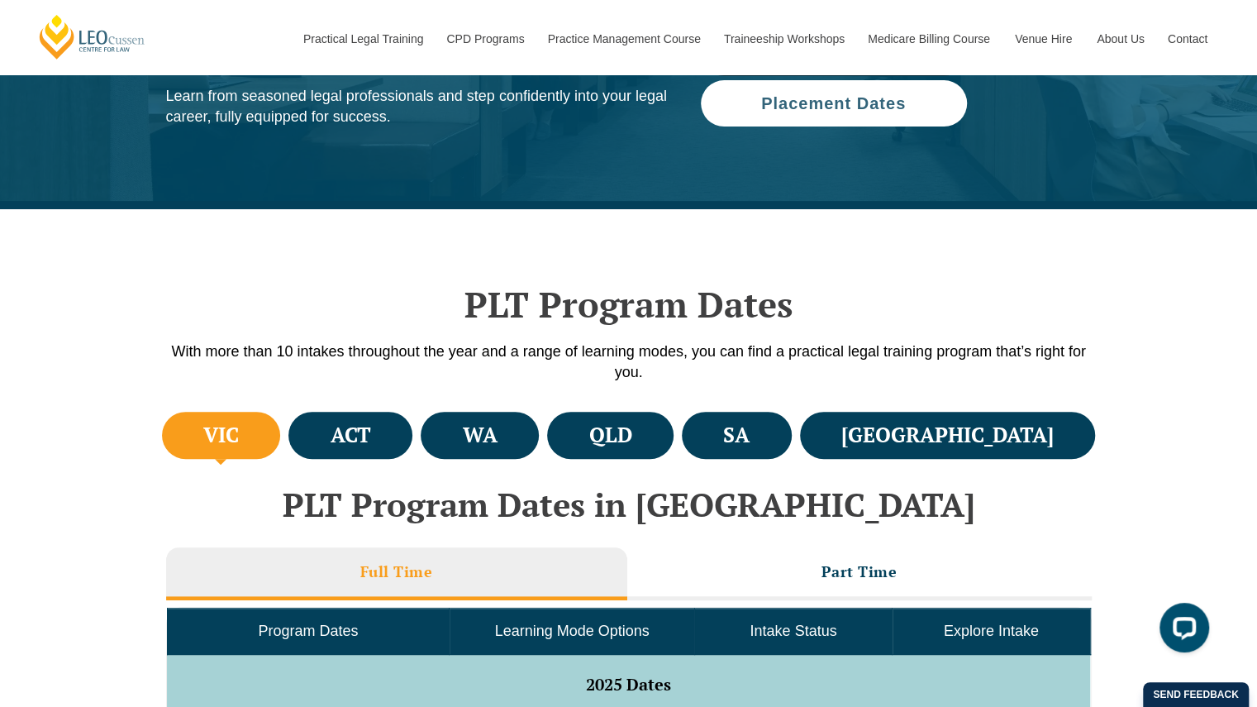
click at [802, 102] on span "Placement Dates" at bounding box center [833, 103] width 145 height 17
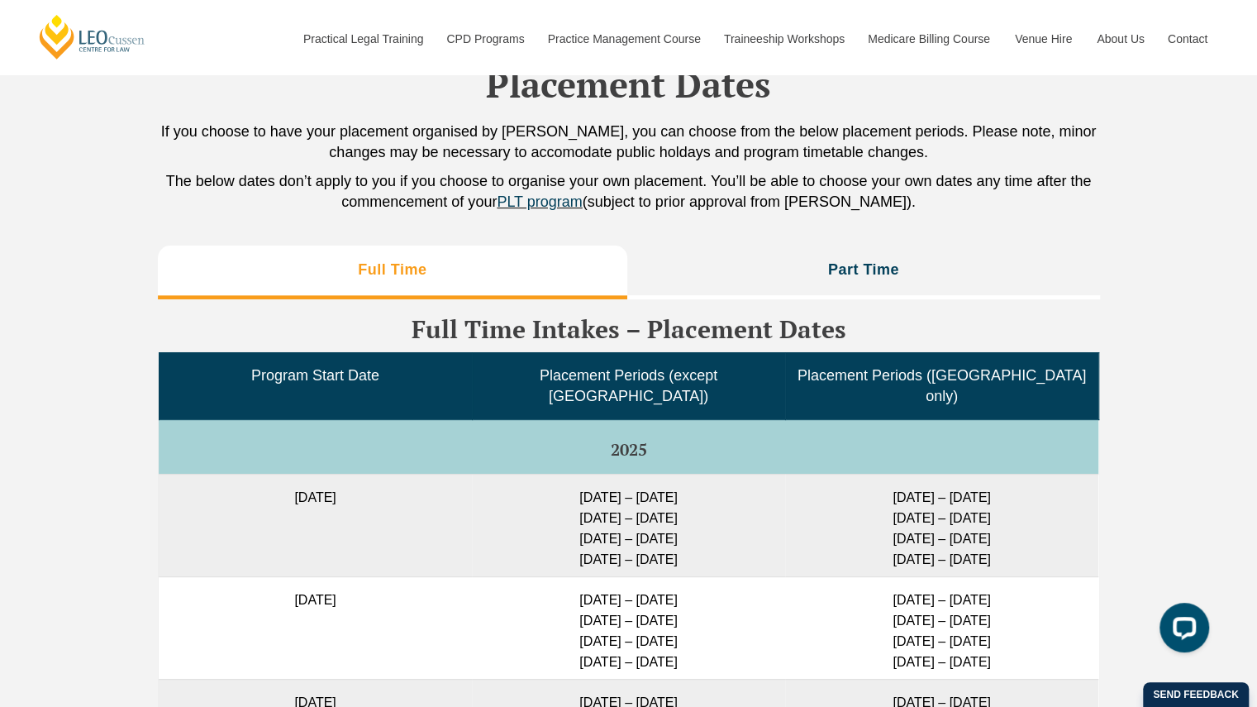
scroll to position [3960, 0]
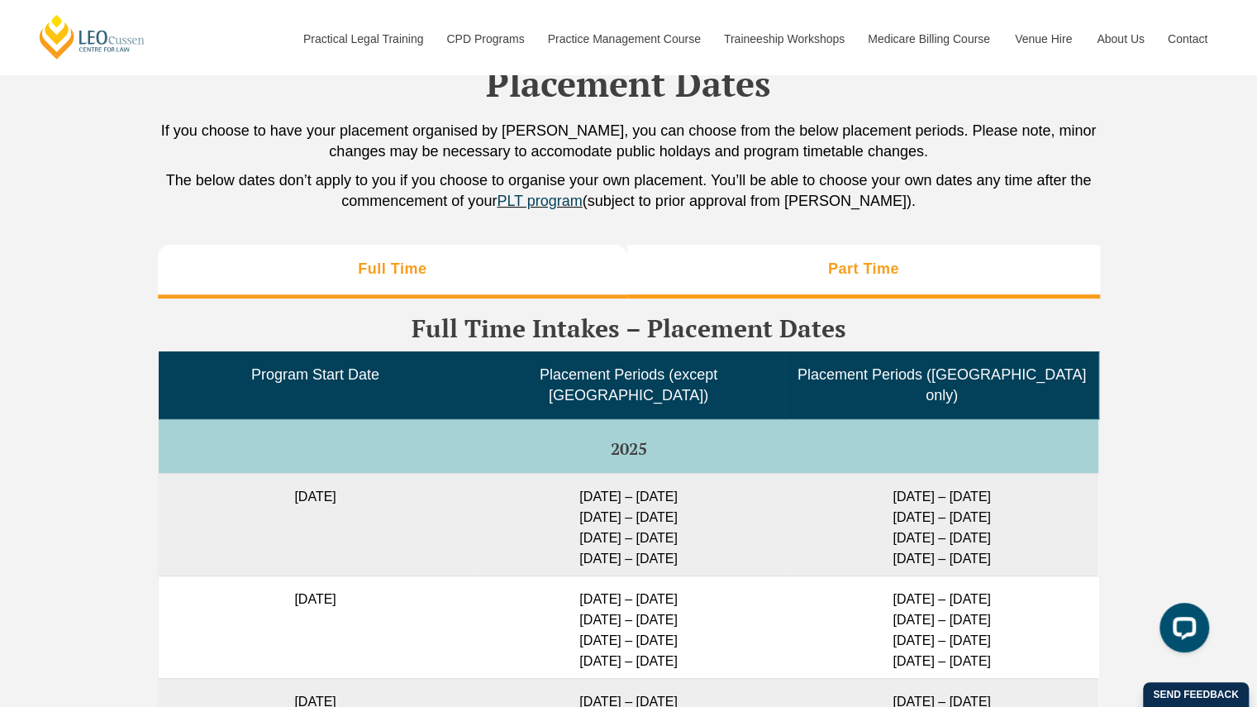
click at [829, 268] on li "Part Time" at bounding box center [863, 271] width 473 height 53
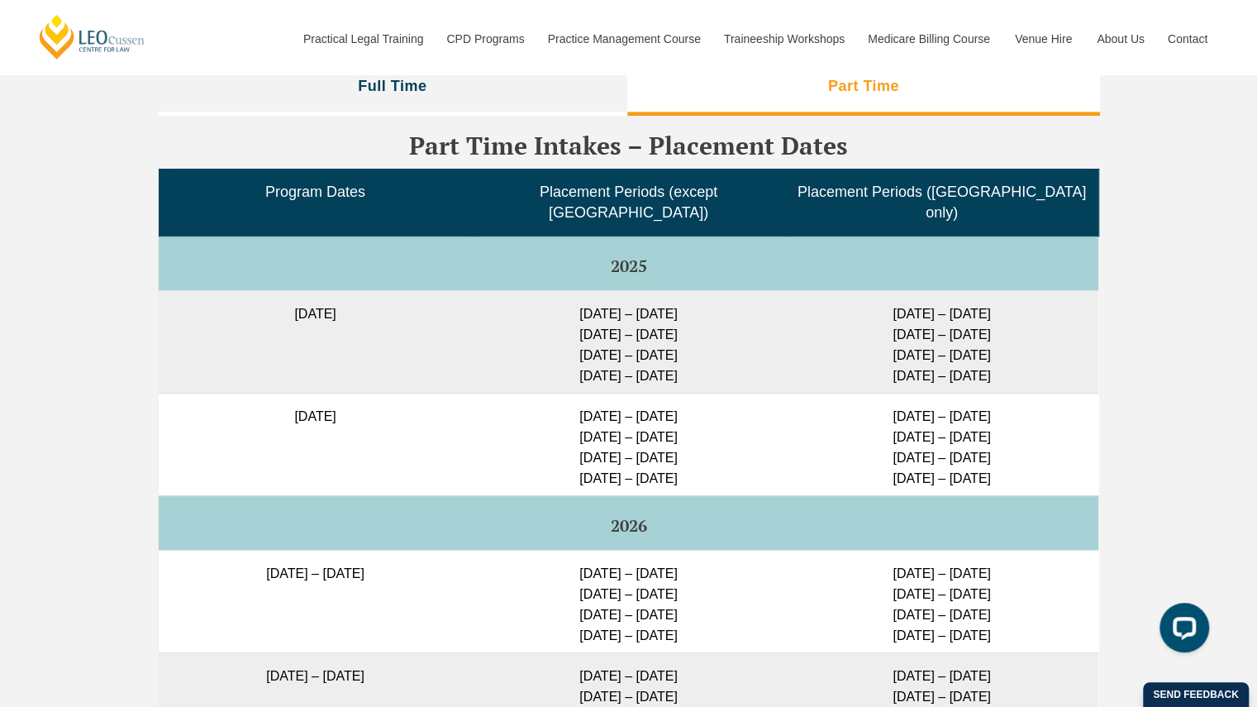
scroll to position [4141, 0]
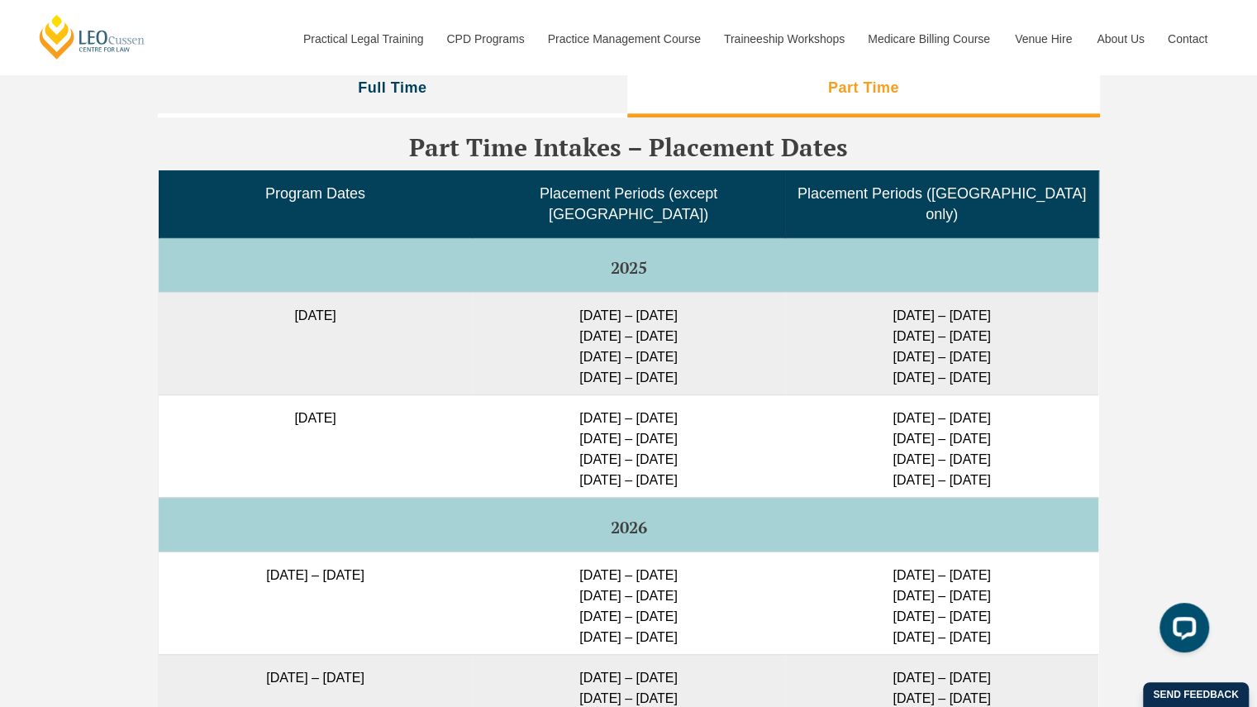
drag, startPoint x: 829, startPoint y: 268, endPoint x: 757, endPoint y: 436, distance: 182.5
click at [757, 436] on tbody "Program Dates Placement Periods (except WA) Placement Periods (WA only) 2025 12…" at bounding box center [629, 534] width 940 height 729
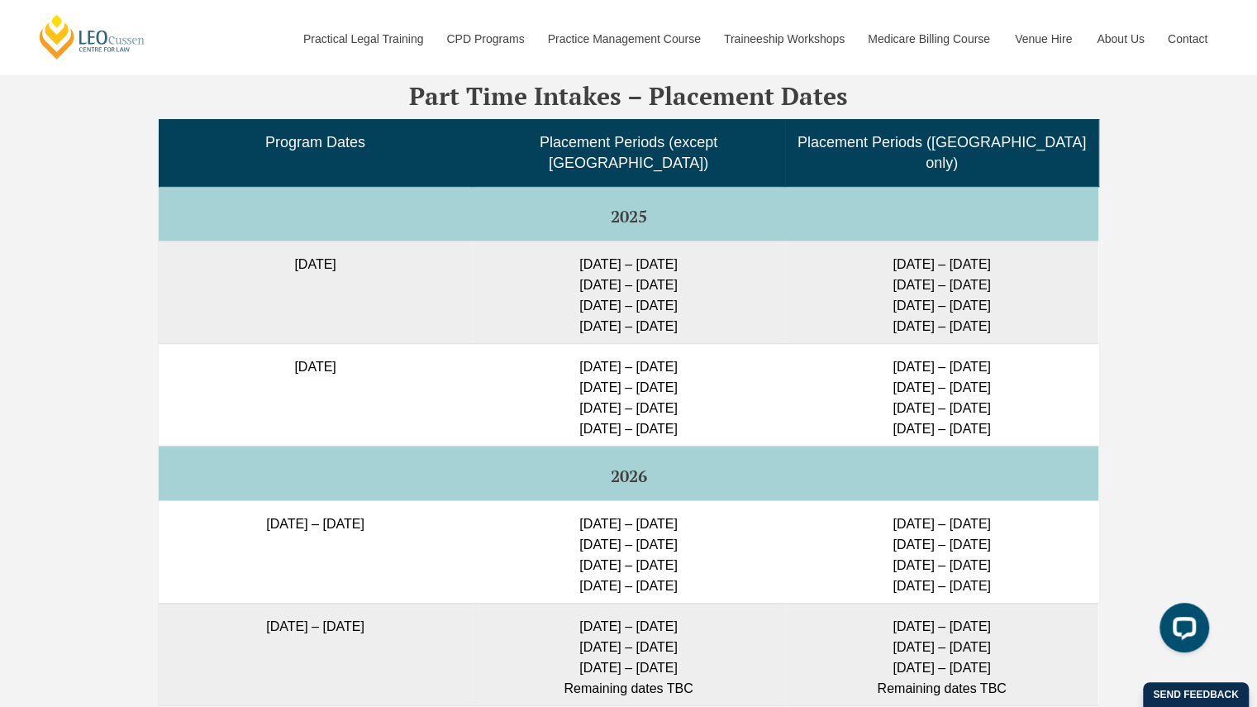
scroll to position [4194, 0]
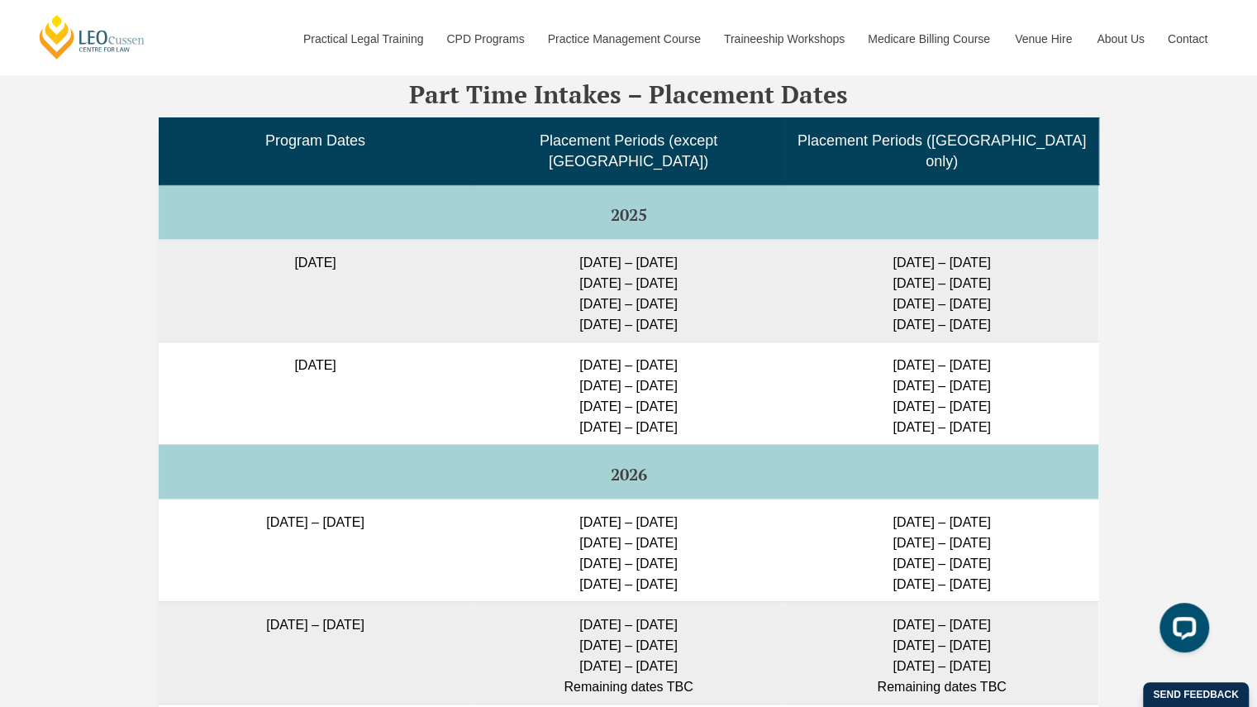
click at [757, 444] on td "2026" at bounding box center [629, 471] width 940 height 55
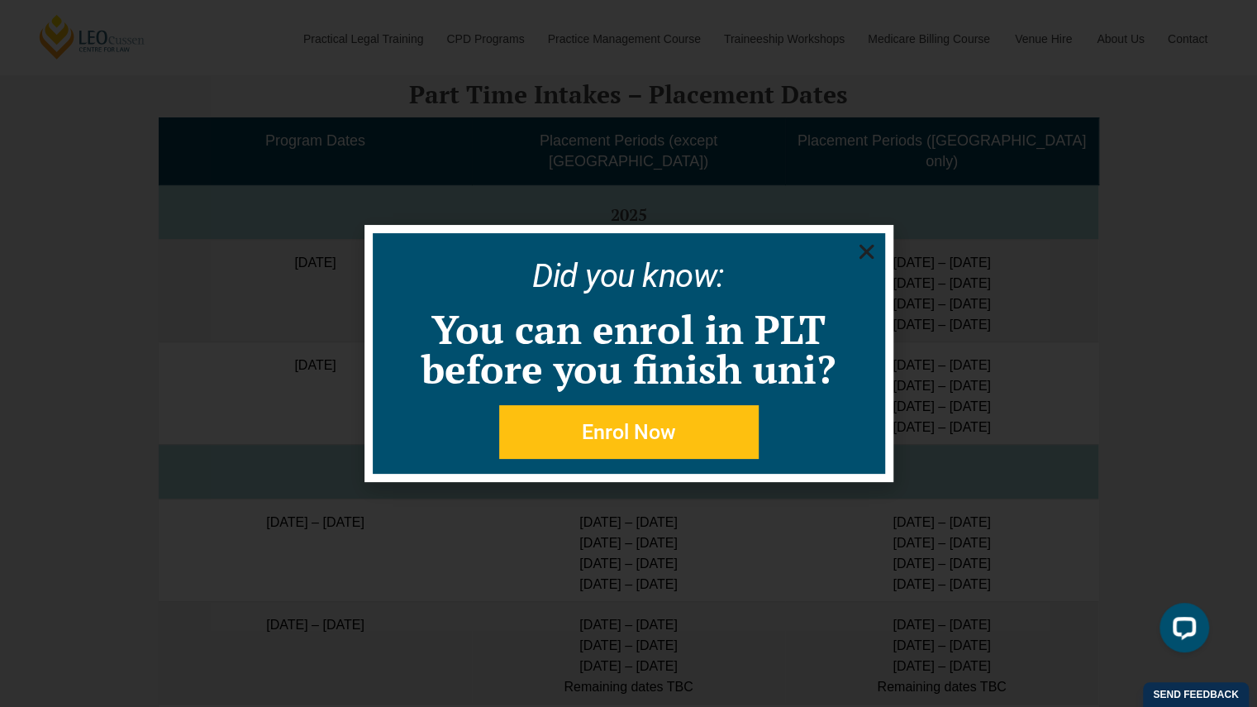
click at [866, 252] on use "Close" at bounding box center [866, 252] width 15 height 15
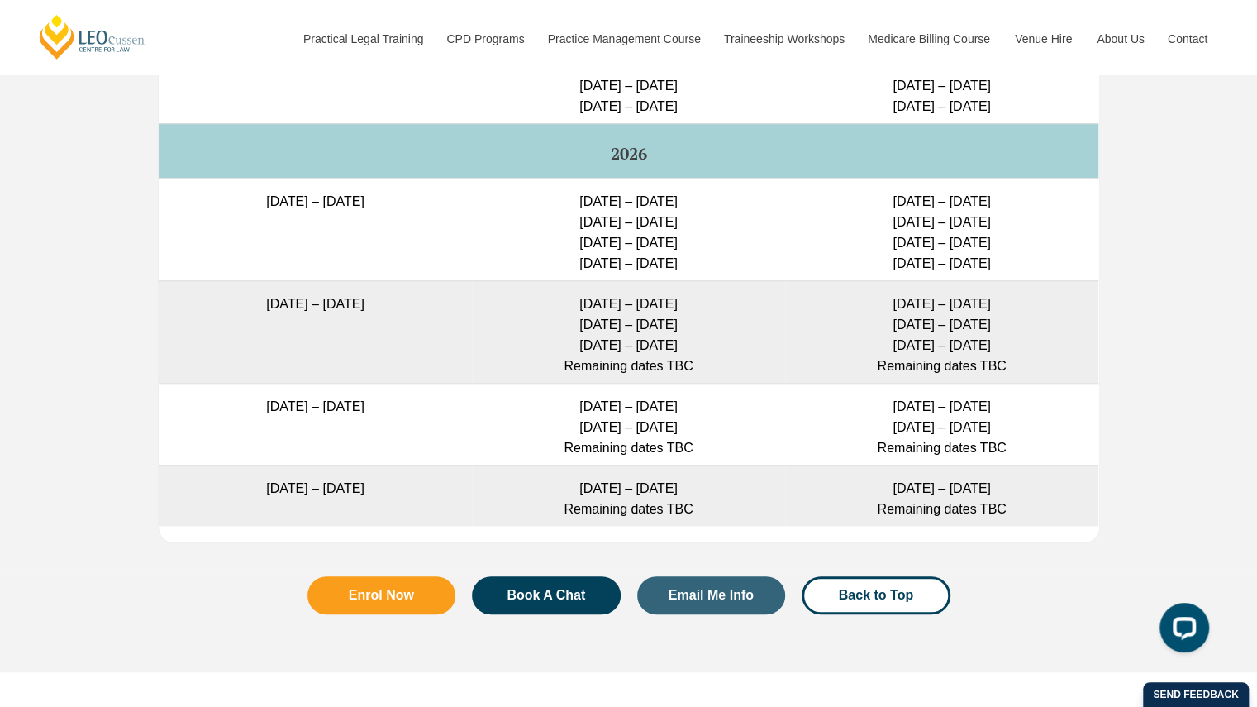
scroll to position [4513, 0]
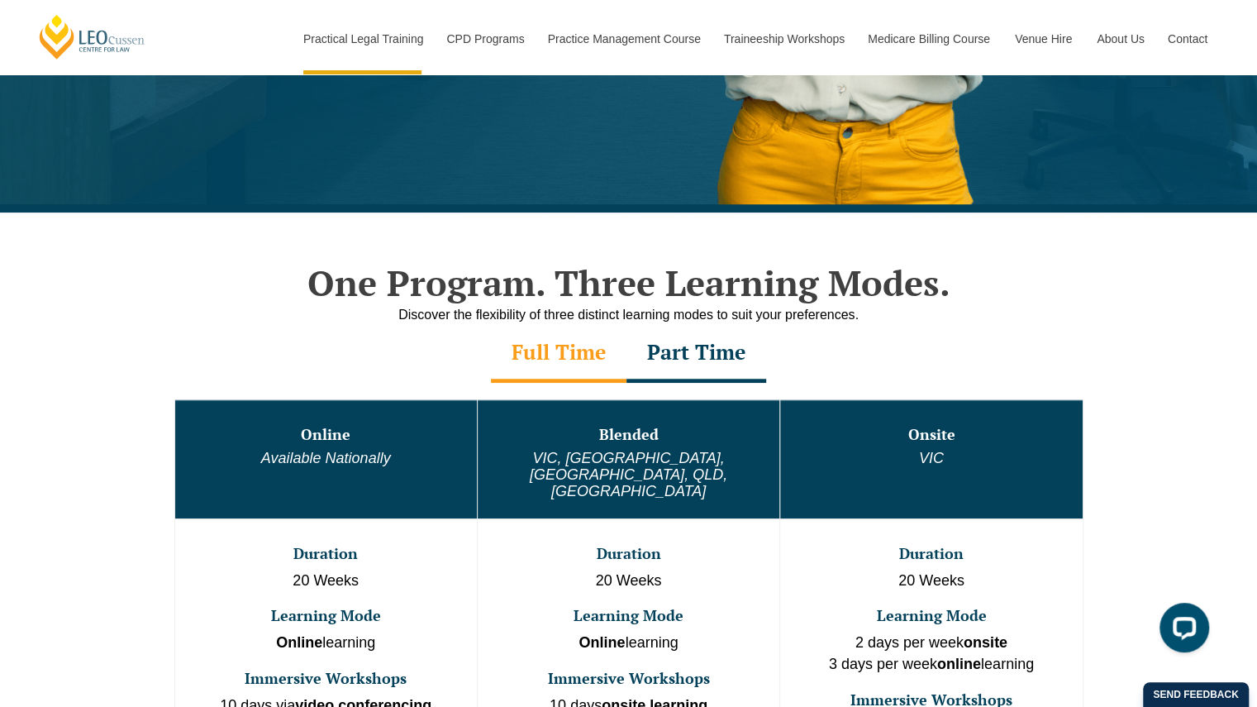
scroll to position [631, 0]
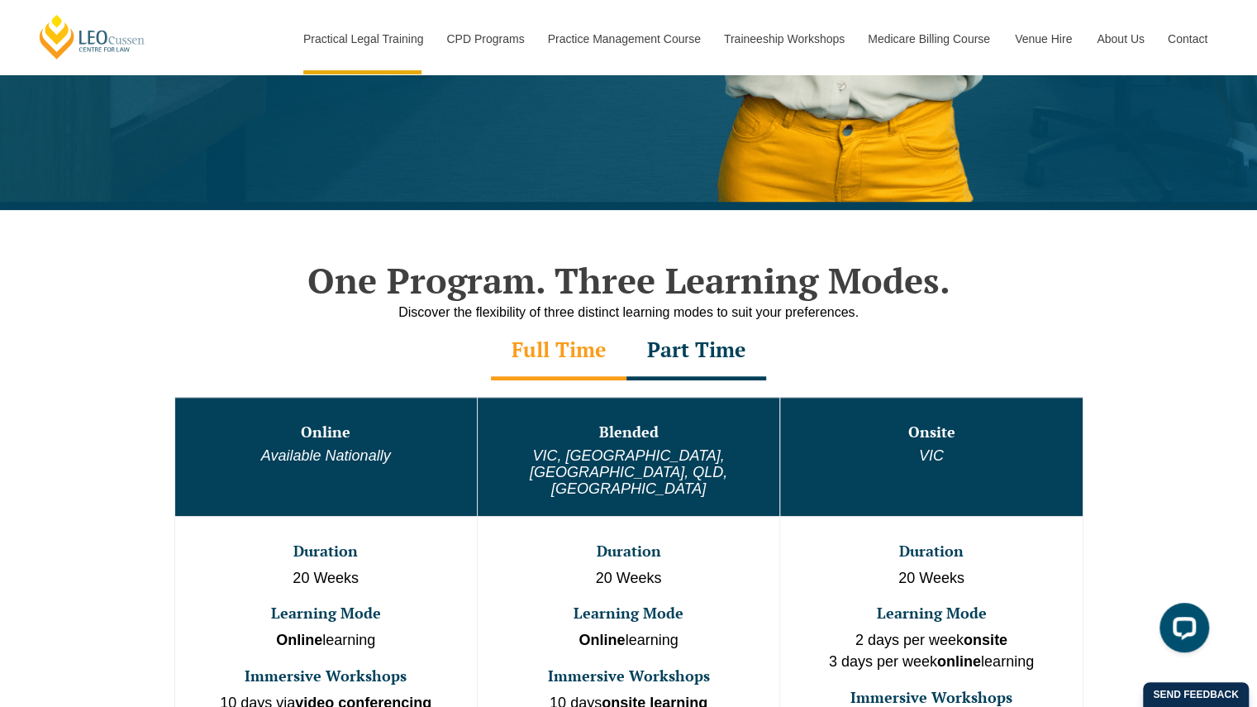
click at [689, 358] on div "Part Time" at bounding box center [696, 351] width 140 height 58
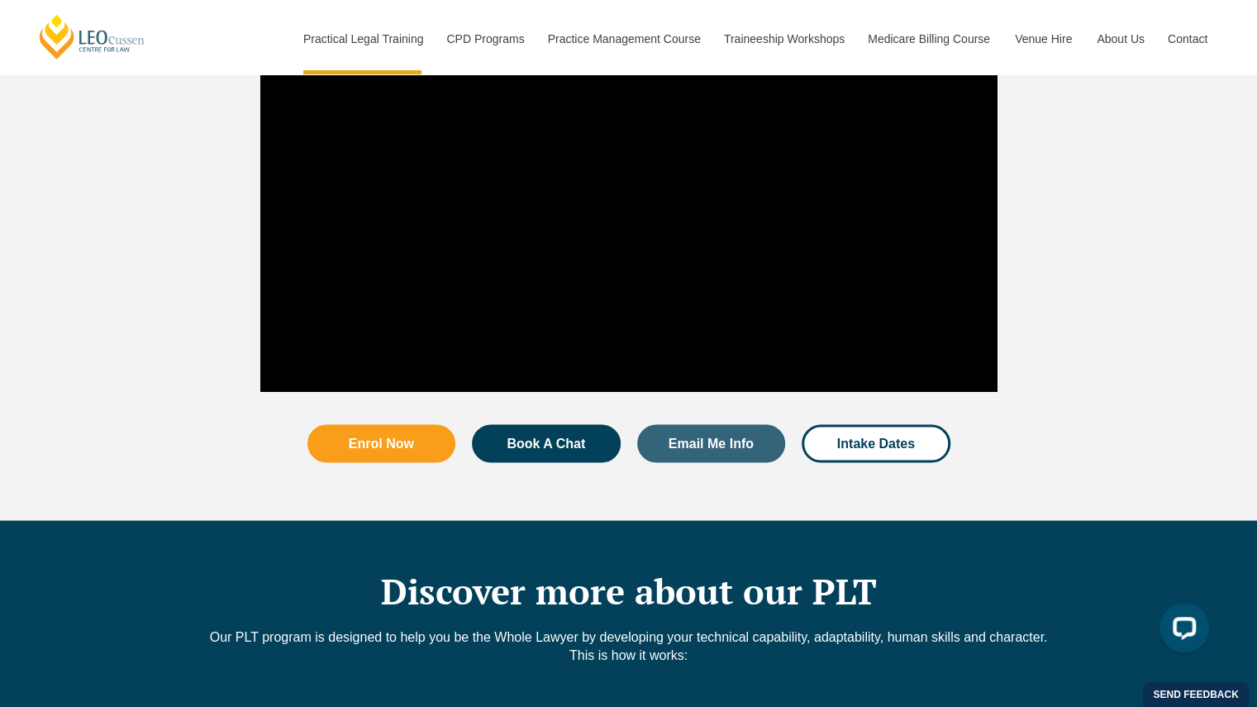
scroll to position [2181, 0]
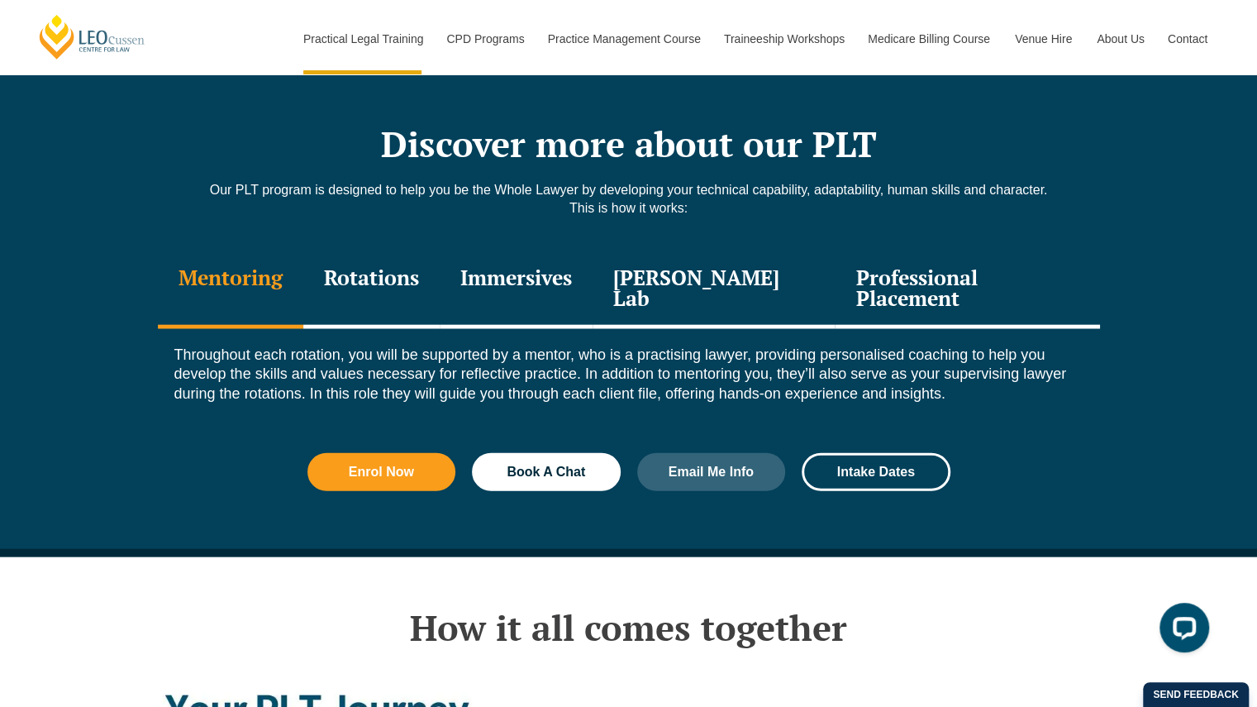
click at [392, 250] on div "Rotations" at bounding box center [371, 289] width 136 height 79
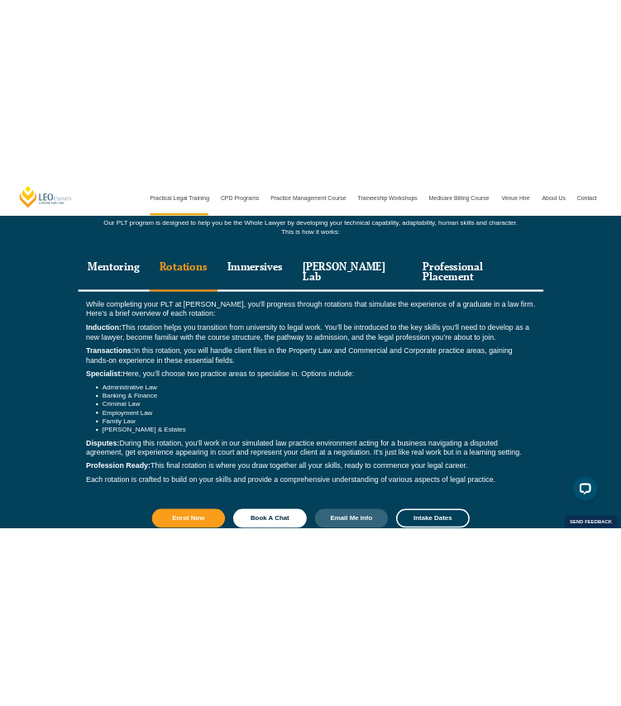
scroll to position [2282, 0]
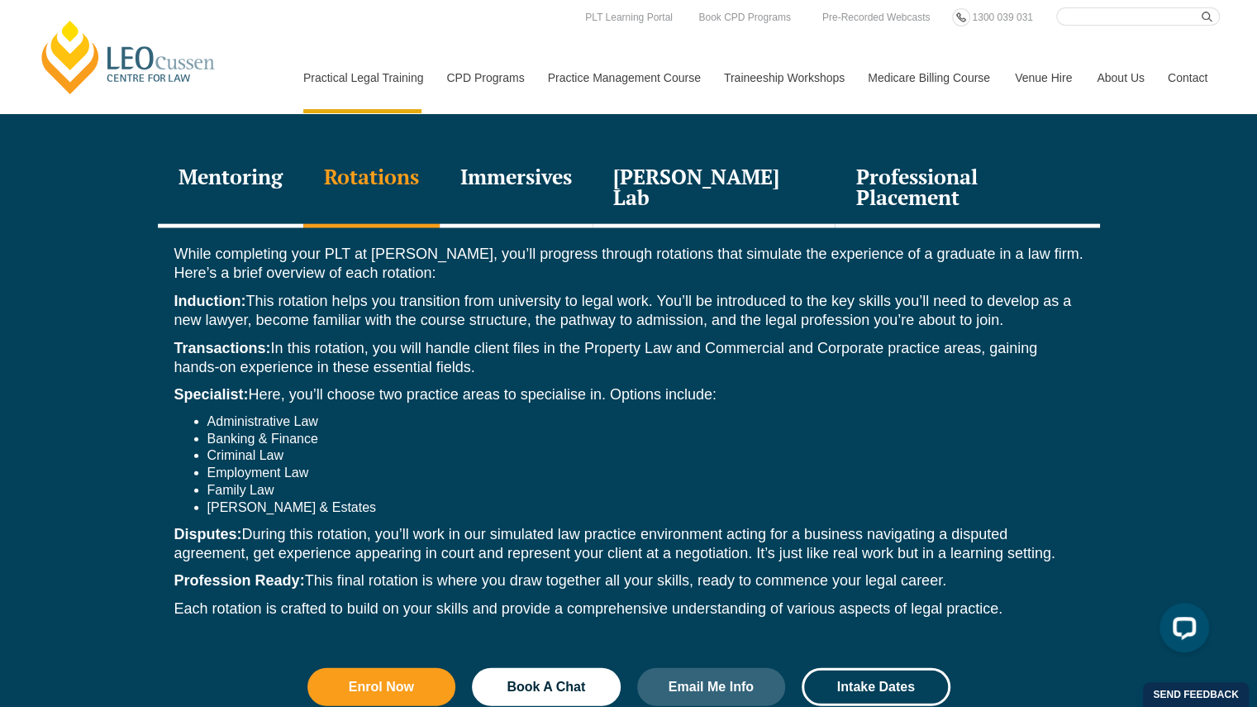
click at [673, 156] on div "[PERSON_NAME] Lab" at bounding box center [714, 189] width 243 height 79
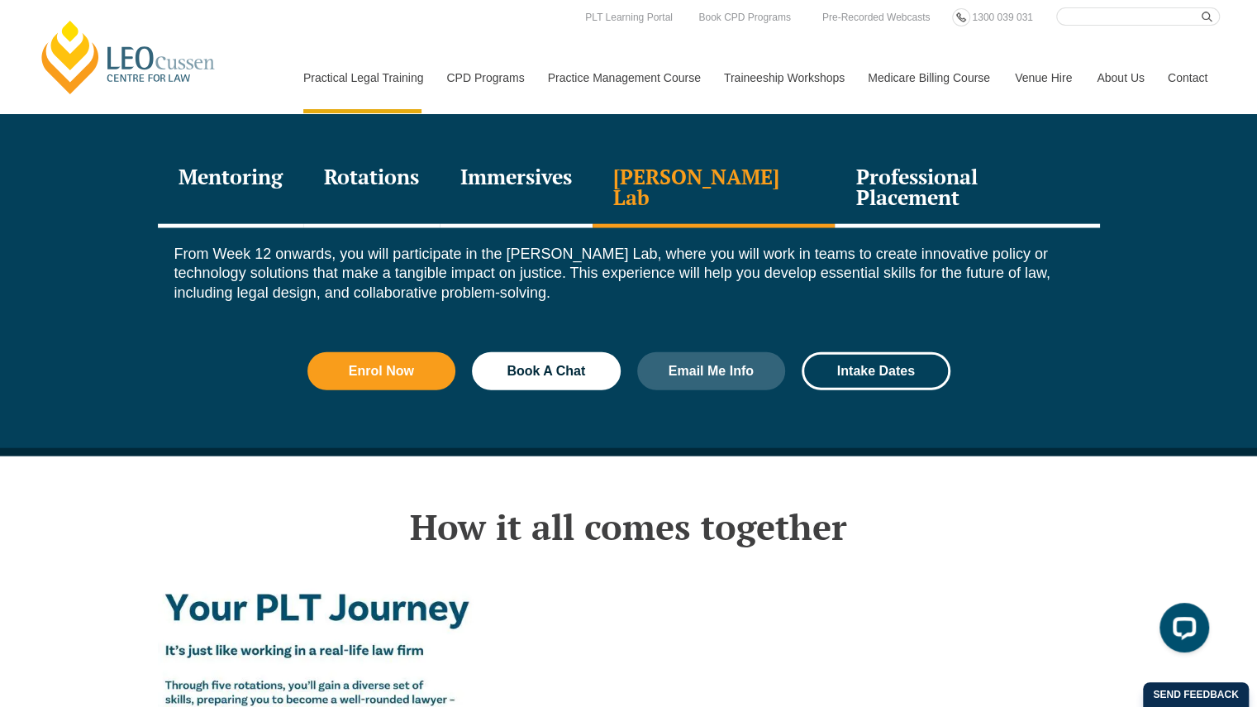
click at [560, 153] on div "Immersives" at bounding box center [516, 189] width 153 height 79
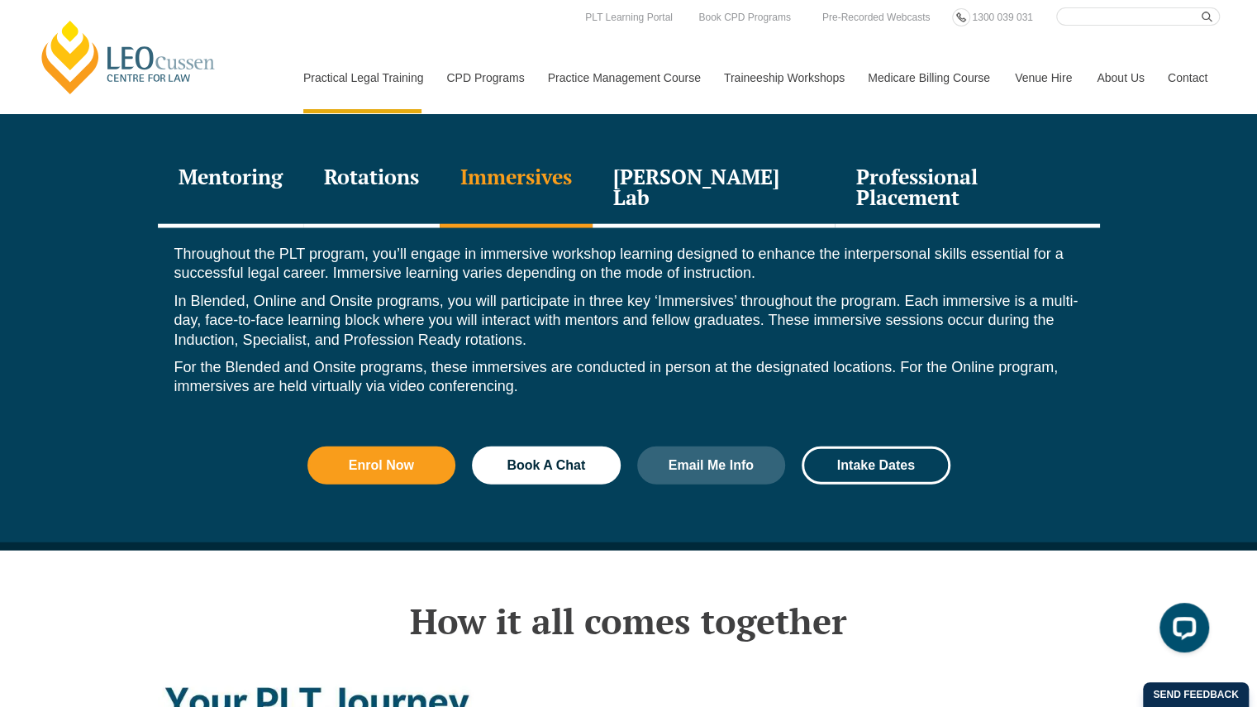
click at [658, 174] on div "[PERSON_NAME] Lab" at bounding box center [714, 189] width 243 height 79
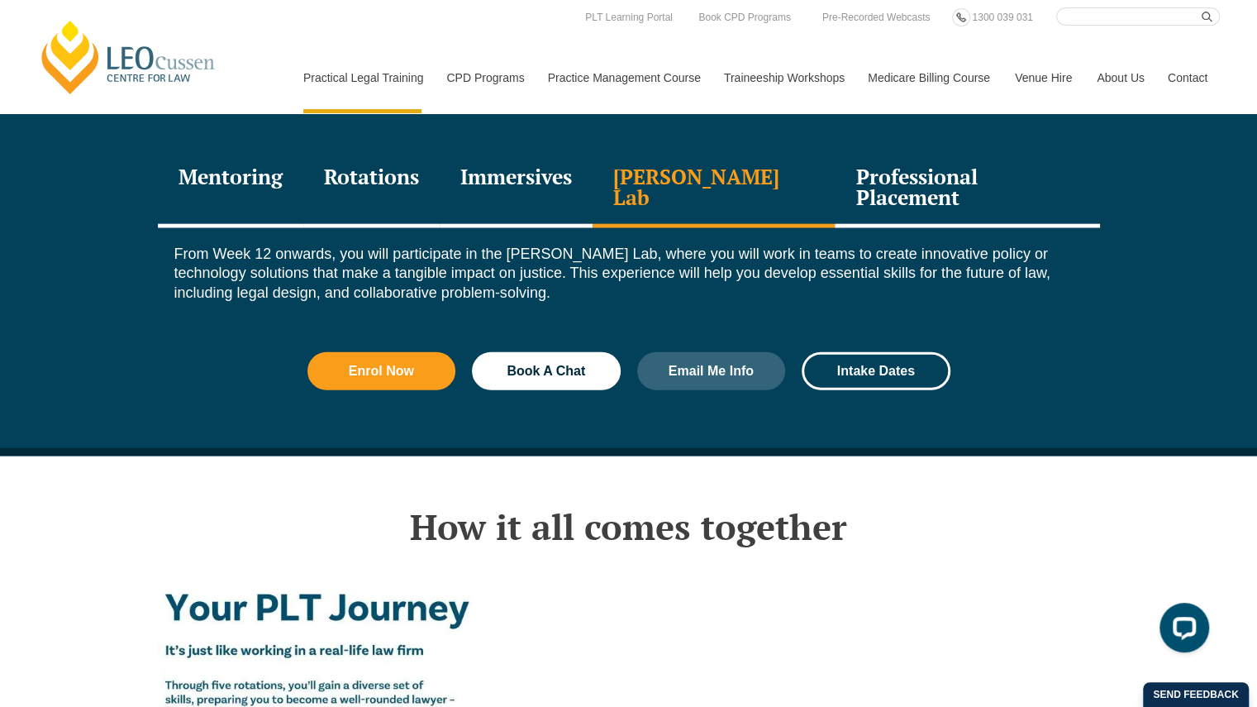
click at [893, 174] on div "Professional Placement" at bounding box center [967, 189] width 264 height 79
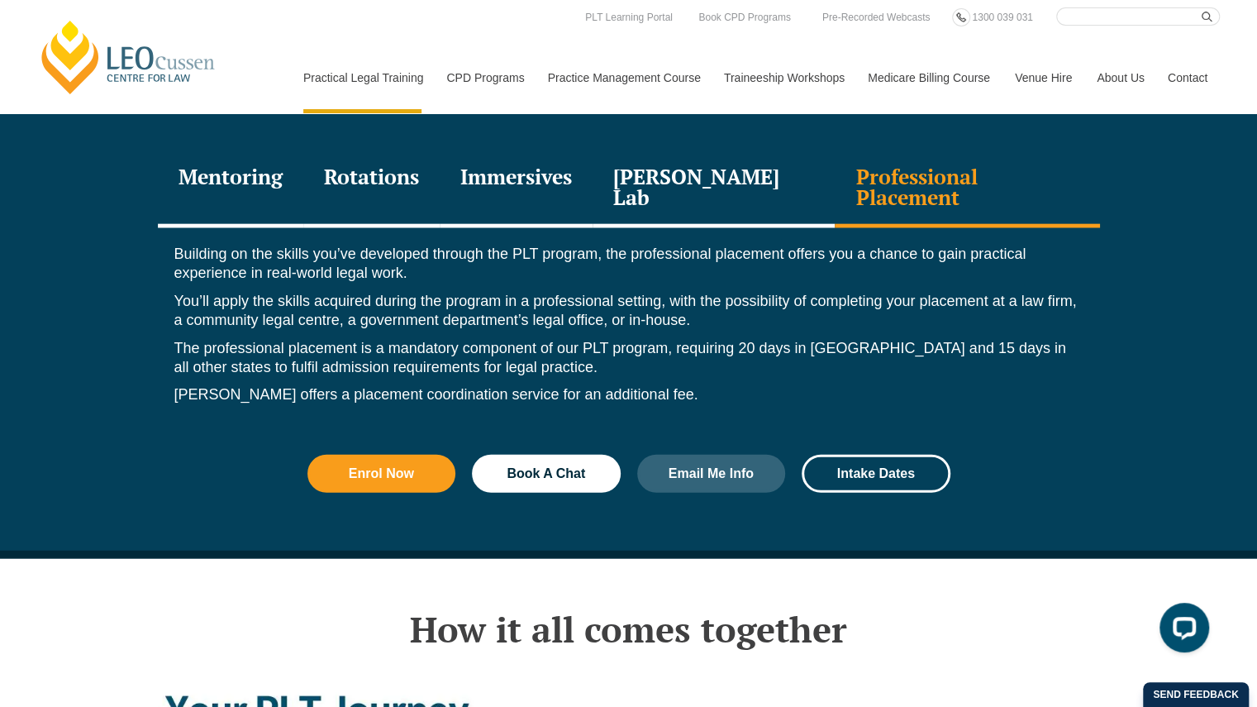
click at [415, 164] on div "Rotations" at bounding box center [371, 189] width 136 height 79
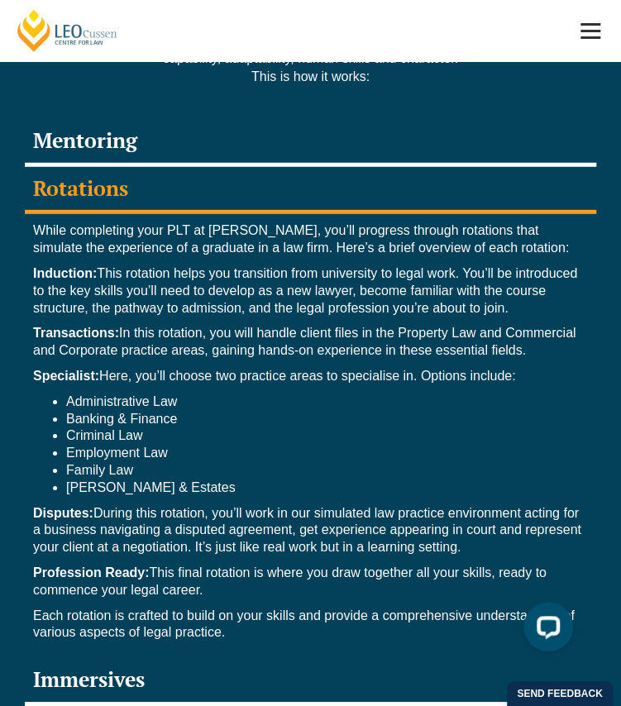
scroll to position [3137, 0]
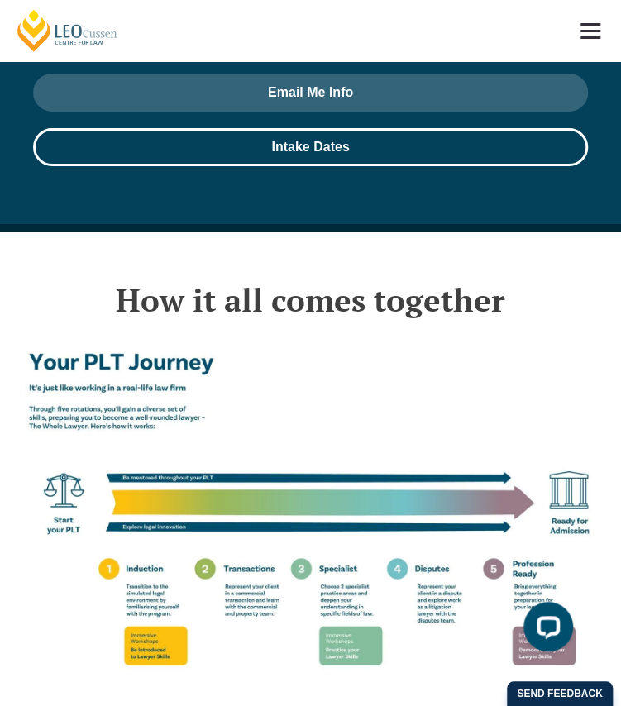
scroll to position [3754, 0]
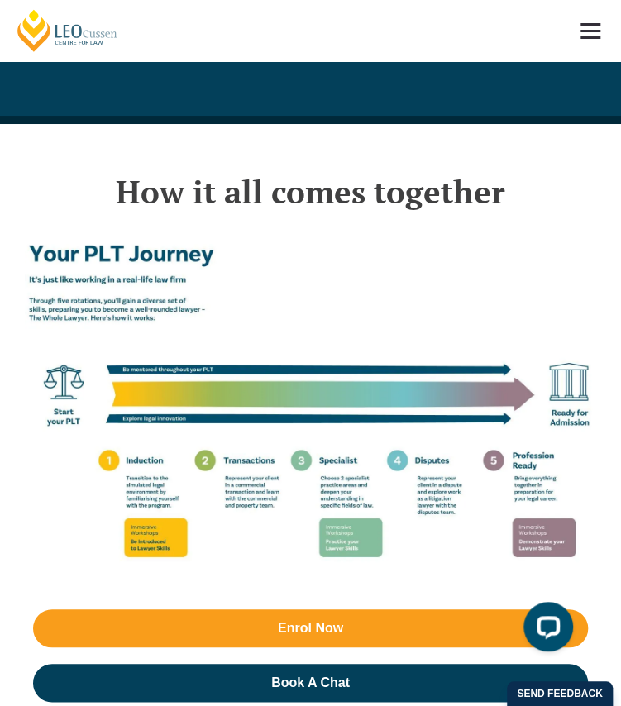
click at [312, 393] on img at bounding box center [310, 405] width 571 height 357
